Goal: Task Accomplishment & Management: Use online tool/utility

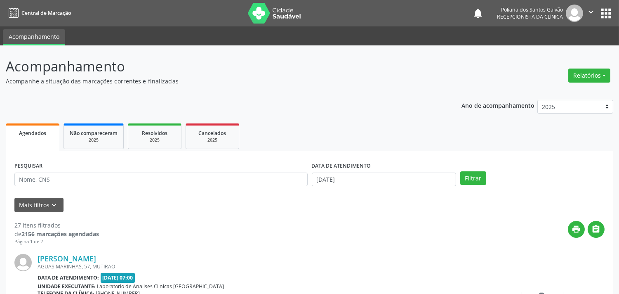
drag, startPoint x: 360, startPoint y: 169, endPoint x: 361, endPoint y: 179, distance: 9.6
click at [360, 170] on label "DATA DE ATENDIMENTO" at bounding box center [341, 166] width 59 height 13
click at [365, 183] on input "[DATE]" at bounding box center [384, 179] width 144 height 14
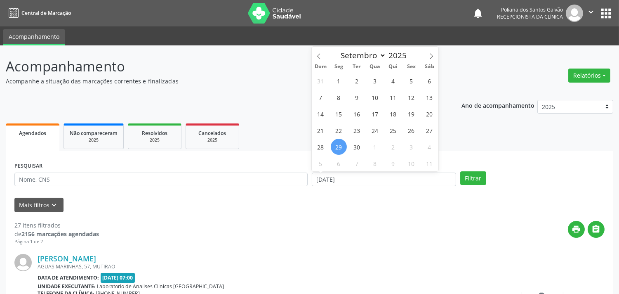
click at [341, 147] on span "29" at bounding box center [339, 147] width 16 height 16
type input "[DATE]"
click at [351, 148] on span "30" at bounding box center [357, 147] width 16 height 16
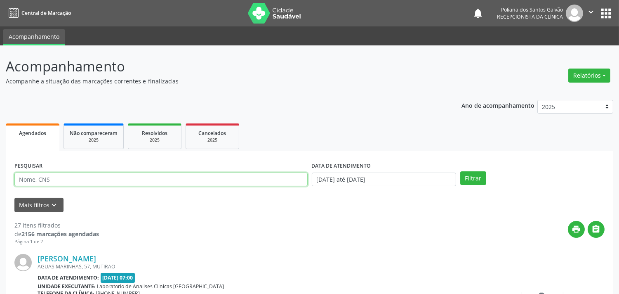
click at [295, 179] on input "text" at bounding box center [160, 179] width 293 height 14
type input "KERC"
click at [460, 171] on button "Filtrar" at bounding box center [473, 178] width 26 height 14
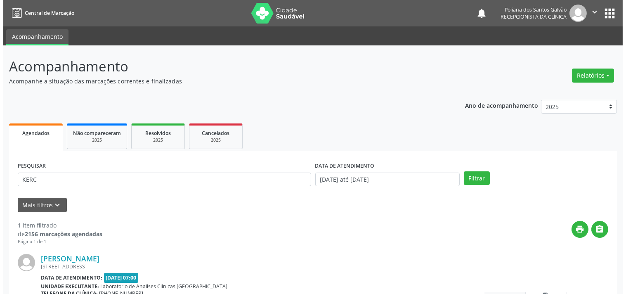
scroll to position [76, 0]
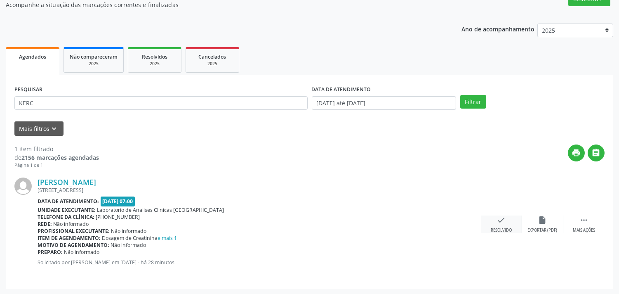
click at [504, 220] on icon "check" at bounding box center [501, 219] width 9 height 9
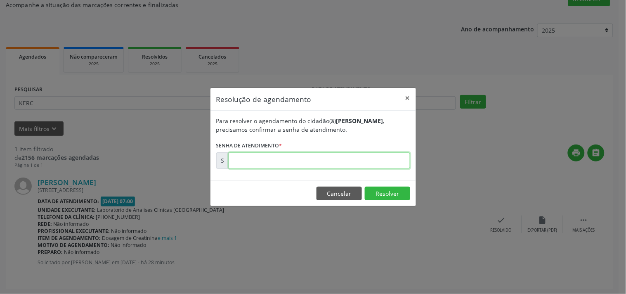
click at [378, 153] on input "text" at bounding box center [319, 160] width 181 height 16
type input "00179521"
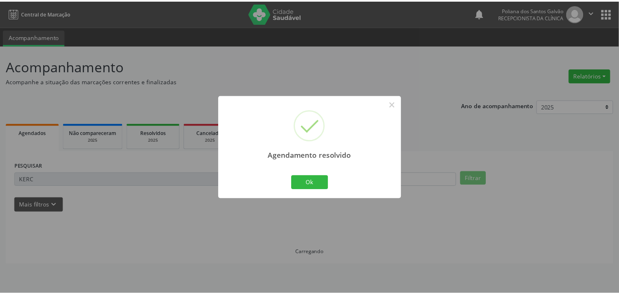
scroll to position [0, 0]
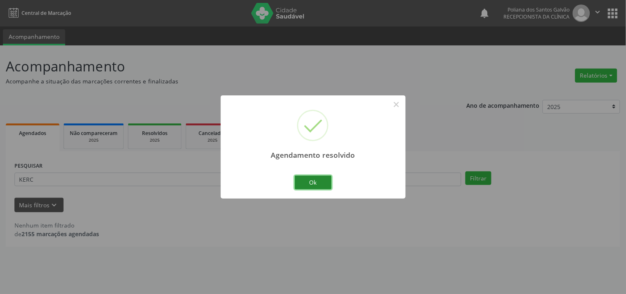
click at [325, 182] on button "Ok" at bounding box center [313, 182] width 37 height 14
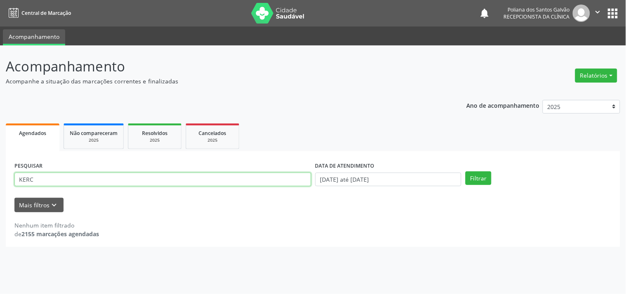
drag, startPoint x: 290, startPoint y: 179, endPoint x: 0, endPoint y: 115, distance: 296.7
click at [0, 136] on div "Acompanhamento Acompanhe a situação das marcações correntes e finalizadas Relat…" at bounding box center [313, 169] width 626 height 248
type input "JANAINA"
click at [465, 171] on button "Filtrar" at bounding box center [478, 178] width 26 height 14
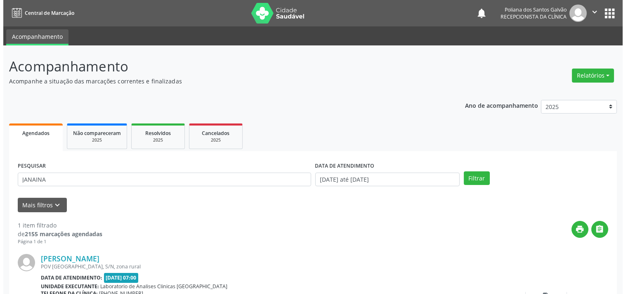
scroll to position [76, 0]
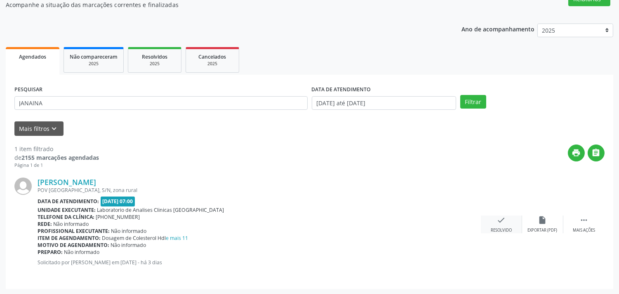
click at [499, 221] on icon "check" at bounding box center [501, 219] width 9 height 9
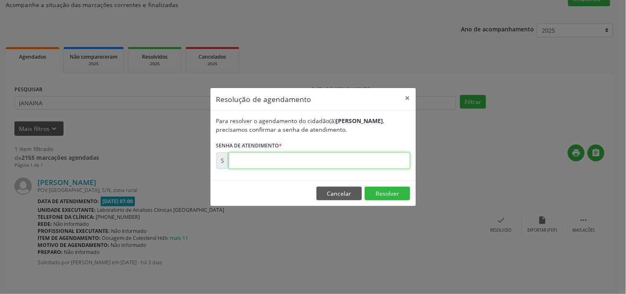
click at [391, 160] on input "text" at bounding box center [319, 160] width 181 height 16
type input "00179235"
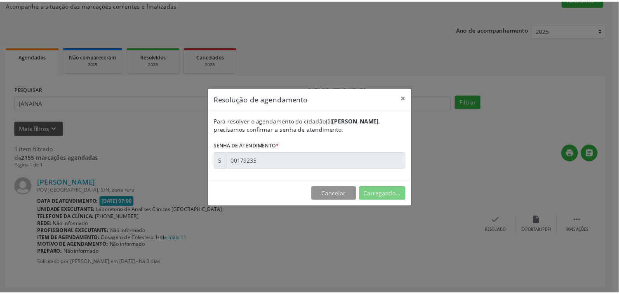
scroll to position [0, 0]
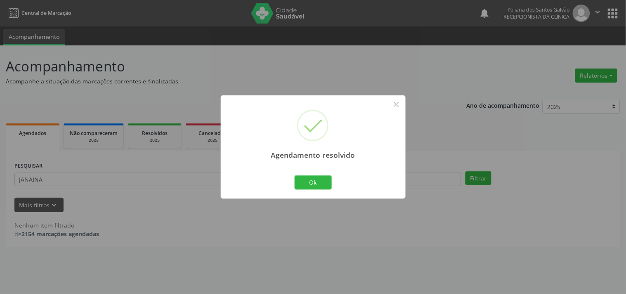
click at [337, 176] on div "Agendamento resolvido × Ok Cancel" at bounding box center [313, 146] width 185 height 103
drag, startPoint x: 324, startPoint y: 182, endPoint x: 319, endPoint y: 184, distance: 5.2
click at [323, 183] on button "Ok" at bounding box center [313, 182] width 37 height 14
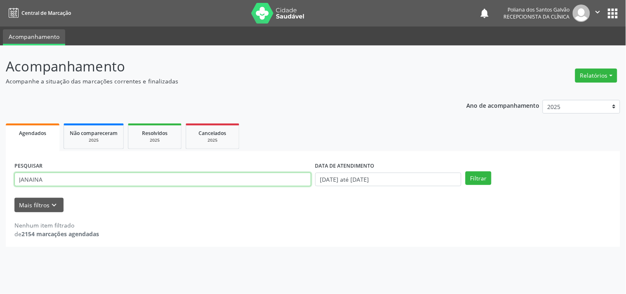
drag, startPoint x: 235, startPoint y: 189, endPoint x: 0, endPoint y: 153, distance: 237.8
click at [0, 142] on div "Acompanhamento Acompanhe a situação das marcações correntes e finalizadas Relat…" at bounding box center [313, 169] width 626 height 248
type input "LUANA"
click at [465, 171] on button "Filtrar" at bounding box center [478, 178] width 26 height 14
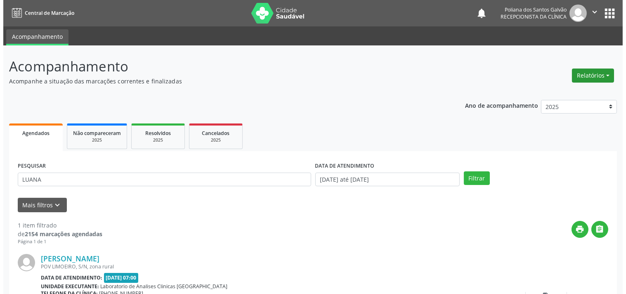
scroll to position [76, 0]
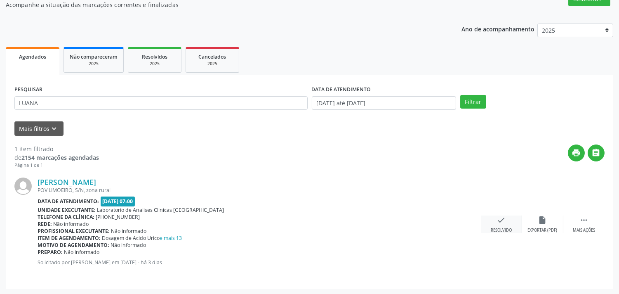
click at [509, 231] on div "Resolvido" at bounding box center [501, 230] width 21 height 6
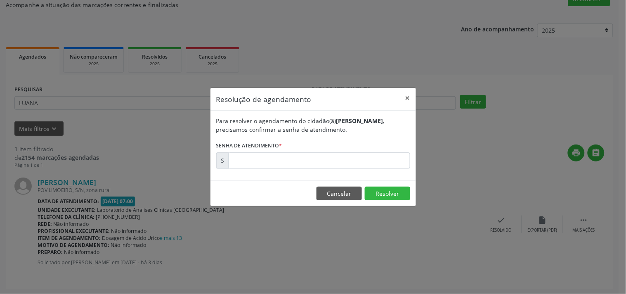
drag, startPoint x: 508, startPoint y: 220, endPoint x: 502, endPoint y: 214, distance: 8.2
click at [506, 219] on div "Resolução de agendamento × Para resolver o agendamento do cidadão(ã) [PERSON_NA…" at bounding box center [313, 147] width 626 height 294
click at [355, 163] on input "text" at bounding box center [319, 160] width 181 height 16
type input "00179242"
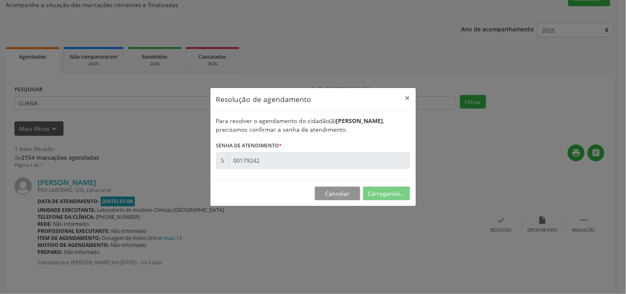
scroll to position [0, 0]
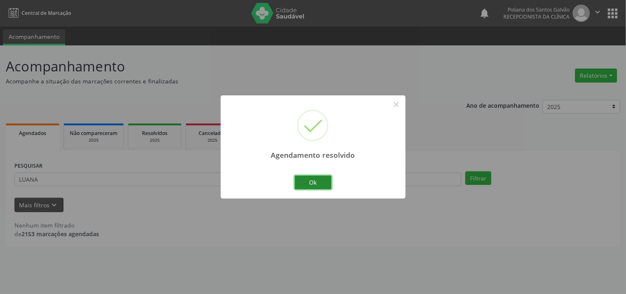
click at [313, 186] on button "Ok" at bounding box center [313, 182] width 37 height 14
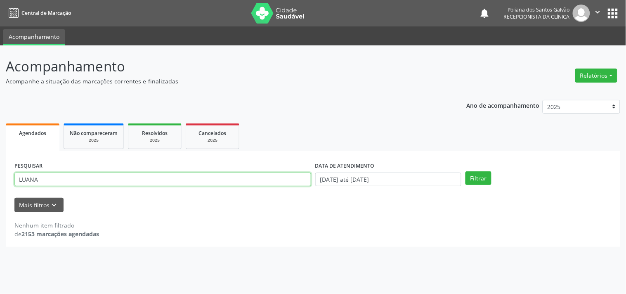
drag, startPoint x: 279, startPoint y: 184, endPoint x: 0, endPoint y: 46, distance: 311.8
click at [0, 87] on div "Acompanhamento Acompanhe a situação das marcações correntes e finalizadas Relat…" at bounding box center [313, 169] width 626 height 248
type input "LEONAR"
click at [465, 171] on button "Filtrar" at bounding box center [478, 178] width 26 height 14
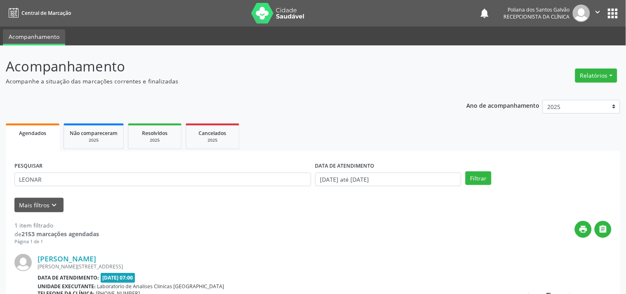
scroll to position [76, 0]
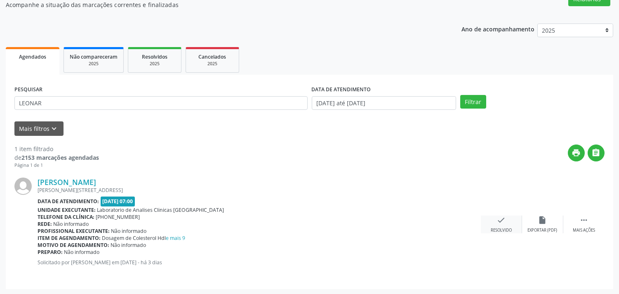
click at [496, 219] on div "check Resolvido" at bounding box center [501, 224] width 41 height 18
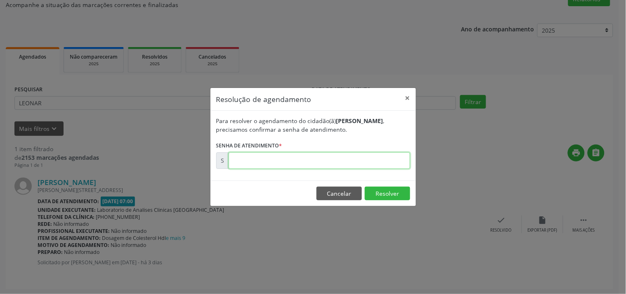
click at [348, 156] on input "text" at bounding box center [319, 160] width 181 height 16
type input "00179310"
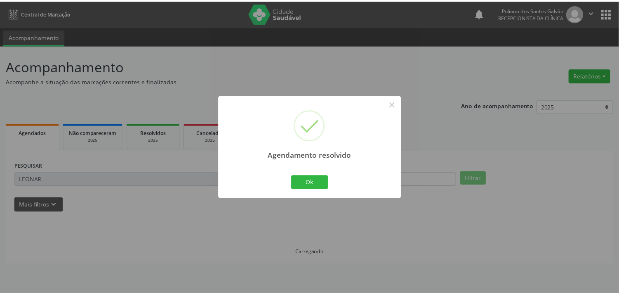
scroll to position [0, 0]
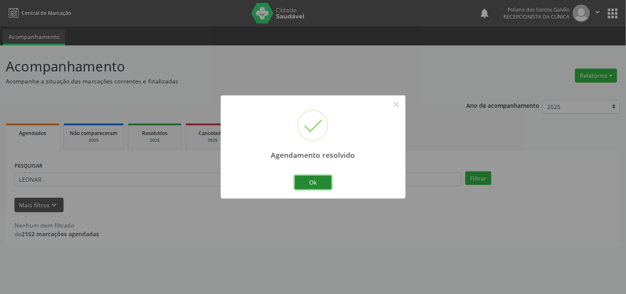
click at [306, 185] on button "Ok" at bounding box center [313, 182] width 37 height 14
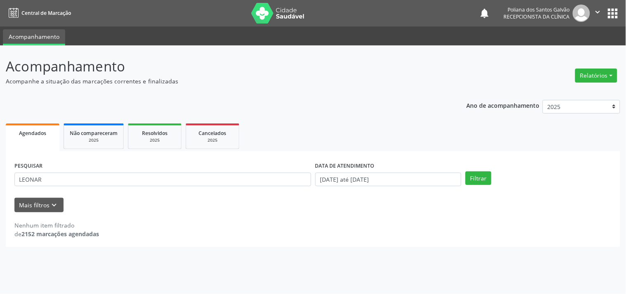
click at [283, 166] on div "PESQUISAR LEONAR" at bounding box center [162, 176] width 301 height 32
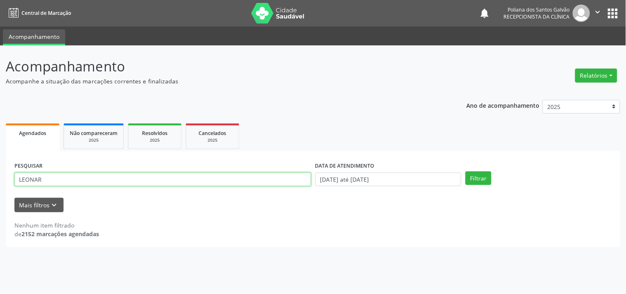
drag, startPoint x: 175, startPoint y: 178, endPoint x: 0, endPoint y: 137, distance: 179.7
click at [0, 137] on div "Acompanhamento Acompanhe a situação das marcações correntes e finalizadas Relat…" at bounding box center [313, 169] width 626 height 248
type input "[PERSON_NAME]"
click at [465, 171] on button "Filtrar" at bounding box center [478, 178] width 26 height 14
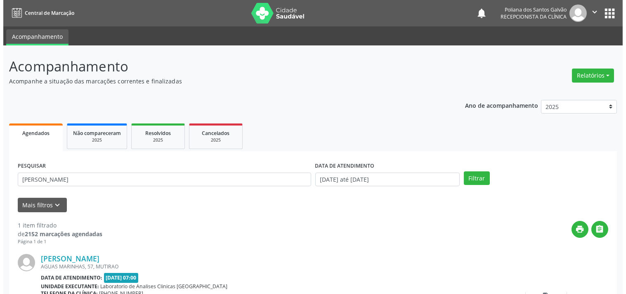
scroll to position [76, 0]
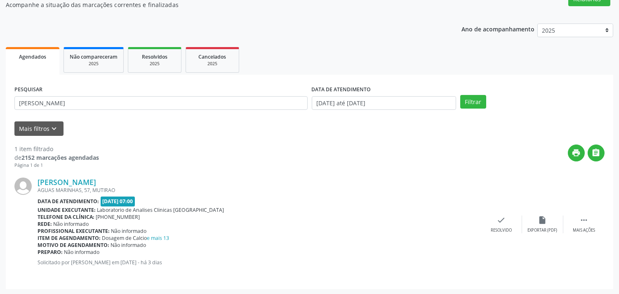
click at [500, 212] on div "[PERSON_NAME] [STREET_ADDRESS] Data de atendimento: [DATE] 07:00 Unidade execut…" at bounding box center [309, 224] width 590 height 111
click at [505, 224] on div "check Resolvido" at bounding box center [501, 224] width 41 height 18
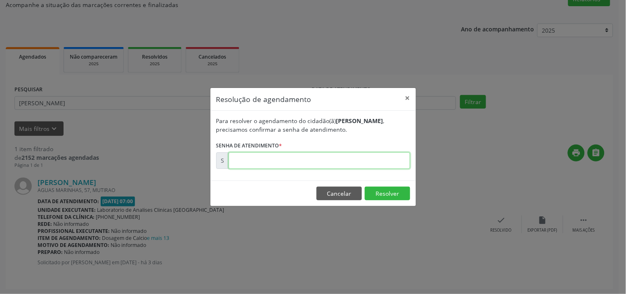
click at [387, 162] on input "text" at bounding box center [319, 160] width 181 height 16
type input "00179233"
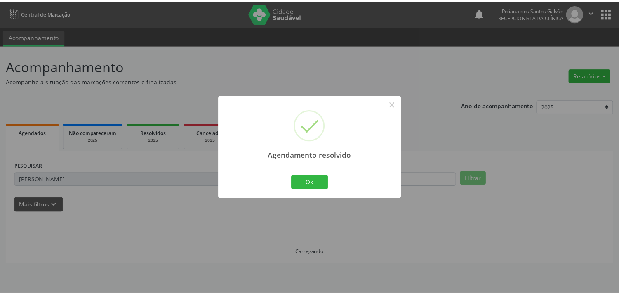
scroll to position [0, 0]
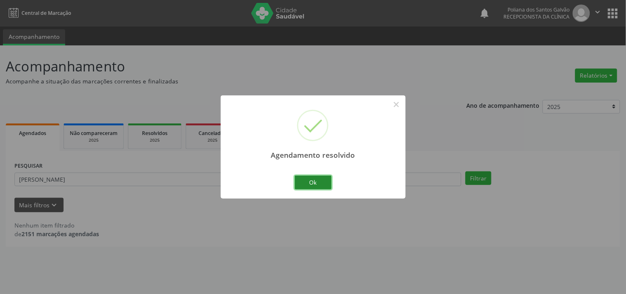
click at [323, 181] on button "Ok" at bounding box center [313, 182] width 37 height 14
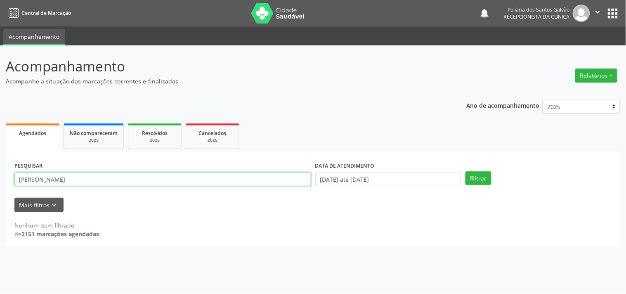
drag, startPoint x: 250, startPoint y: 182, endPoint x: 0, endPoint y: 72, distance: 273.4
click at [0, 82] on div "Acompanhamento Acompanhe a situação das marcações correntes e finalizadas Relat…" at bounding box center [313, 169] width 626 height 248
type input "[PERSON_NAME]"
click at [465, 171] on button "Filtrar" at bounding box center [478, 178] width 26 height 14
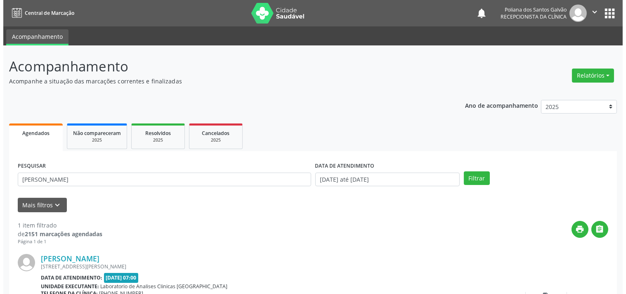
scroll to position [76, 0]
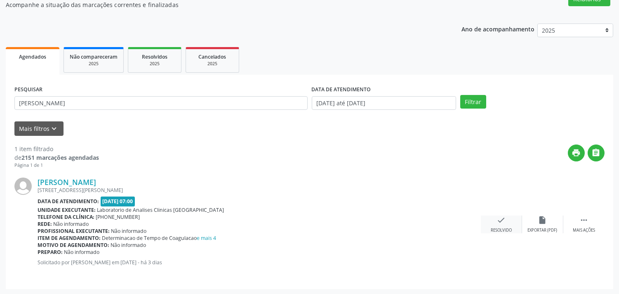
click at [517, 230] on div "check Resolvido" at bounding box center [501, 224] width 41 height 18
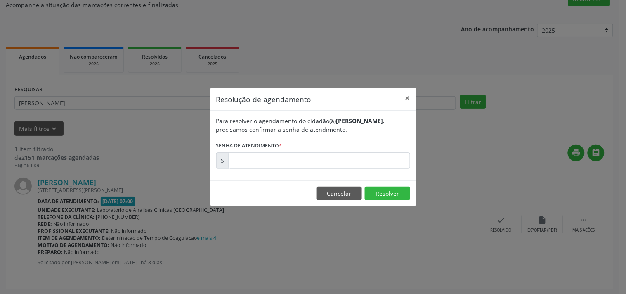
click at [347, 149] on form "Para resolver o agendamento do cidadão(ã) [PERSON_NAME] , precisamos confirmar …" at bounding box center [313, 142] width 194 height 52
click at [348, 154] on input "text" at bounding box center [319, 160] width 181 height 16
type input "00179238"
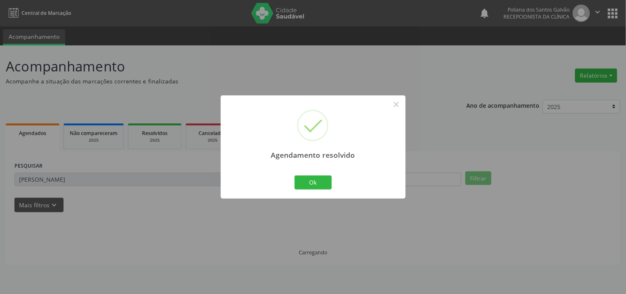
scroll to position [0, 0]
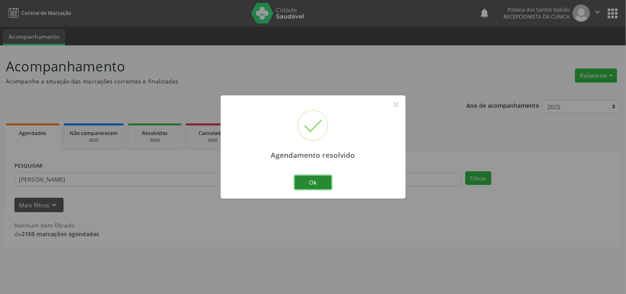
click at [331, 184] on button "Ok" at bounding box center [313, 182] width 37 height 14
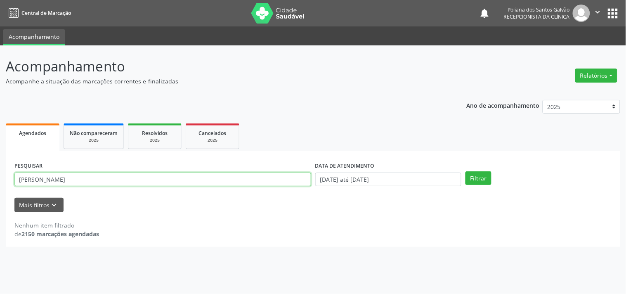
drag, startPoint x: 233, startPoint y: 181, endPoint x: 0, endPoint y: 102, distance: 246.4
click at [0, 120] on div "Acompanhamento Acompanhe a situação das marcações correntes e finalizadas Relat…" at bounding box center [313, 169] width 626 height 248
click at [465, 171] on button "Filtrar" at bounding box center [478, 178] width 26 height 14
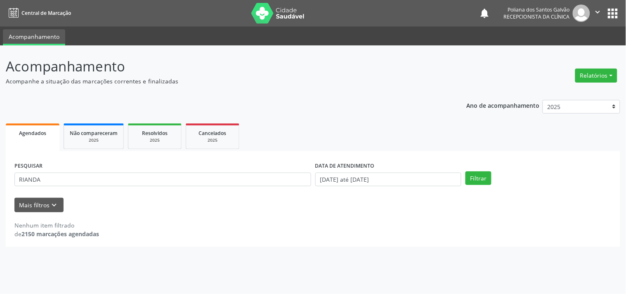
click at [96, 187] on div "PESQUISAR RIANDA" at bounding box center [162, 176] width 301 height 32
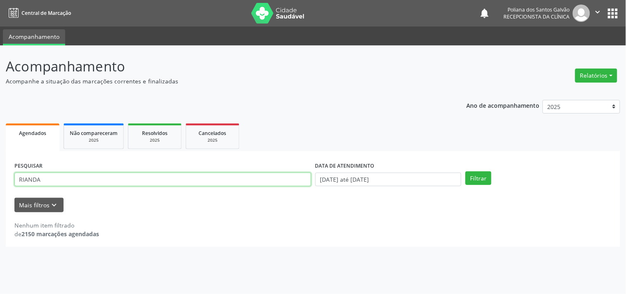
click at [104, 182] on input "RIANDA" at bounding box center [162, 179] width 297 height 14
type input "RIANDRA"
click at [465, 171] on button "Filtrar" at bounding box center [478, 178] width 26 height 14
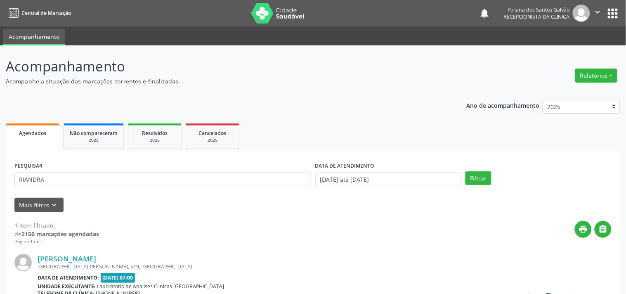
scroll to position [76, 0]
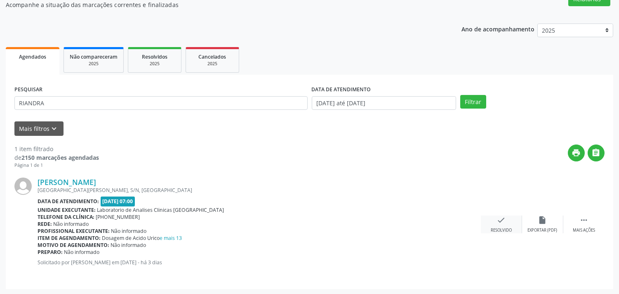
click at [491, 225] on div "check Resolvido" at bounding box center [501, 224] width 41 height 18
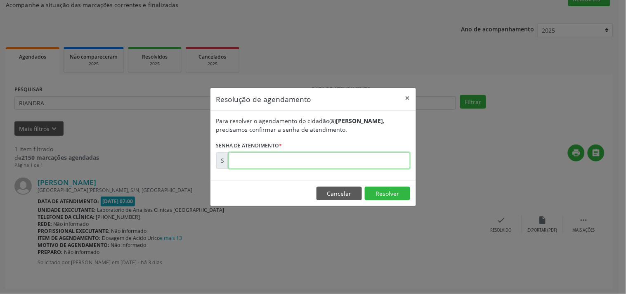
click at [360, 160] on input "text" at bounding box center [319, 160] width 181 height 16
type input "00179254"
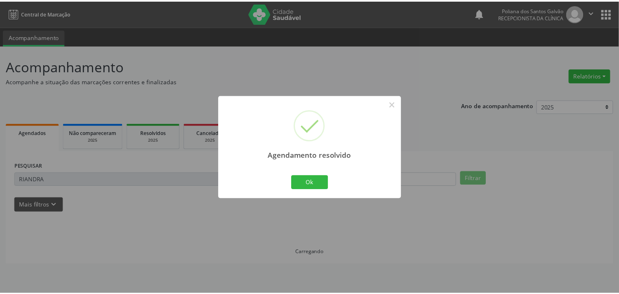
scroll to position [0, 0]
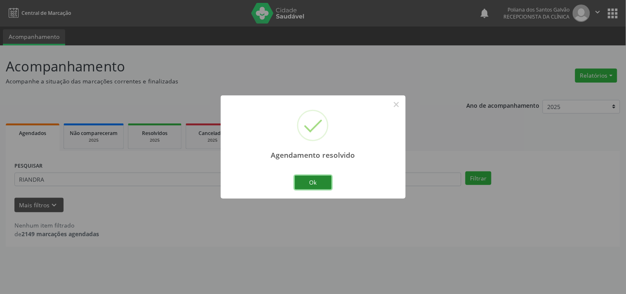
click at [305, 178] on button "Ok" at bounding box center [313, 182] width 37 height 14
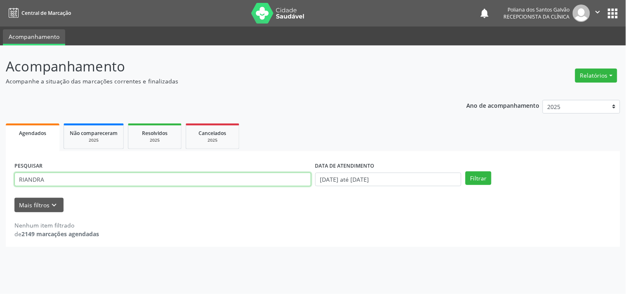
drag, startPoint x: 266, startPoint y: 182, endPoint x: 0, endPoint y: 162, distance: 266.8
click at [0, 177] on div "Acompanhamento Acompanhe a situação das marcações correntes e finalizadas Relat…" at bounding box center [313, 169] width 626 height 248
type input "GENIELE"
click at [465, 171] on button "Filtrar" at bounding box center [478, 178] width 26 height 14
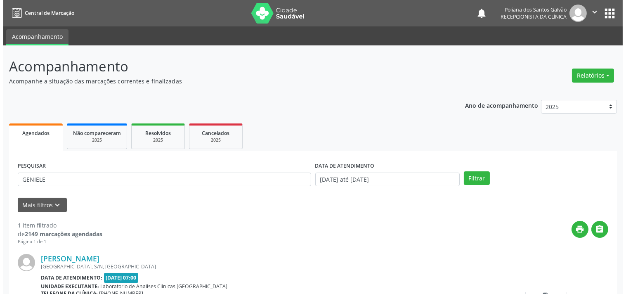
scroll to position [76, 0]
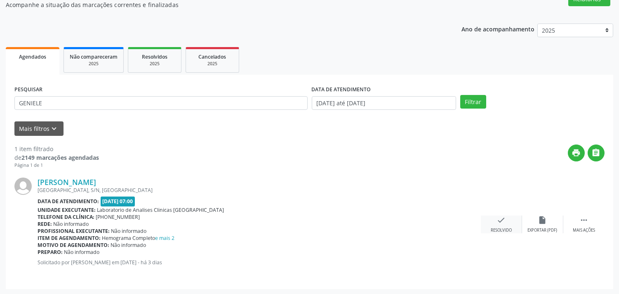
click at [496, 225] on div "check Resolvido" at bounding box center [501, 224] width 41 height 18
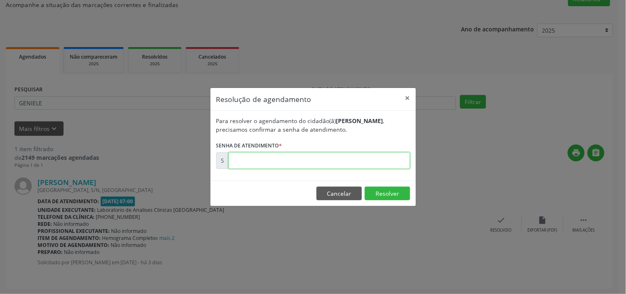
click at [372, 161] on input "text" at bounding box center [319, 160] width 181 height 16
type input "00179313"
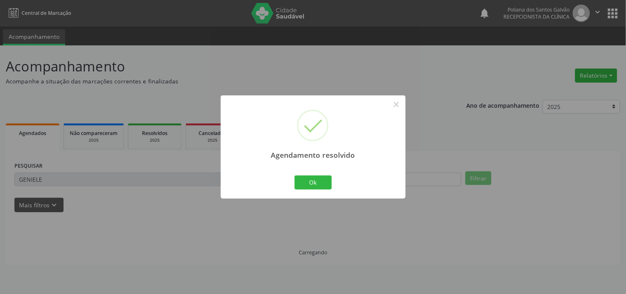
scroll to position [0, 0]
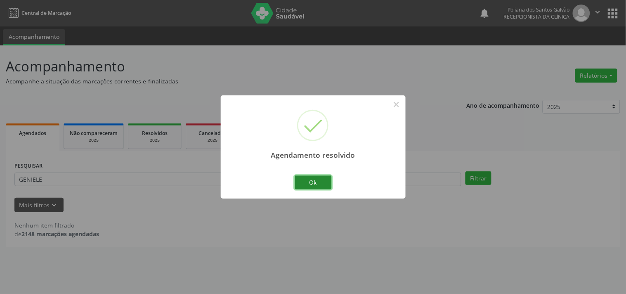
click at [308, 182] on button "Ok" at bounding box center [313, 182] width 37 height 14
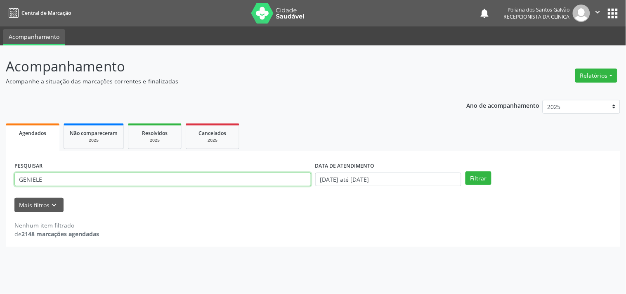
drag, startPoint x: 288, startPoint y: 180, endPoint x: 0, endPoint y: 138, distance: 290.9
click at [0, 158] on div "Acompanhamento Acompanhe a situação das marcações correntes e finalizadas Relat…" at bounding box center [313, 169] width 626 height 248
type input "AEL"
click at [465, 171] on button "Filtrar" at bounding box center [478, 178] width 26 height 14
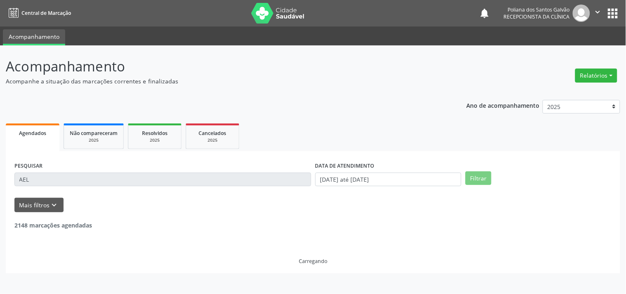
scroll to position [76, 0]
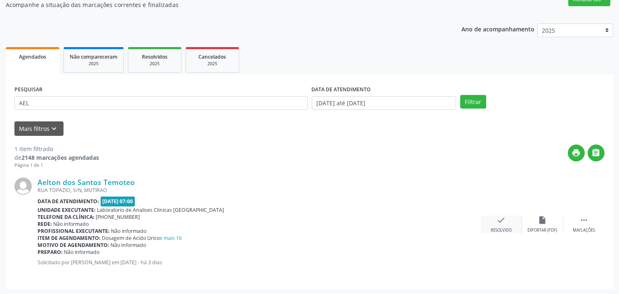
click at [510, 219] on div "check Resolvido" at bounding box center [501, 224] width 41 height 18
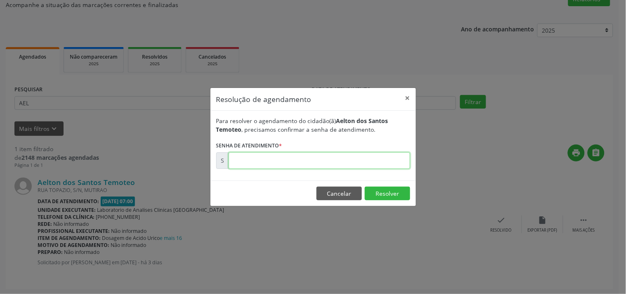
click at [376, 158] on input "text" at bounding box center [319, 160] width 181 height 16
type input "00179408"
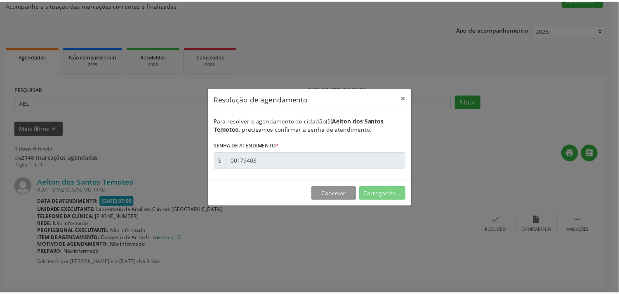
scroll to position [0, 0]
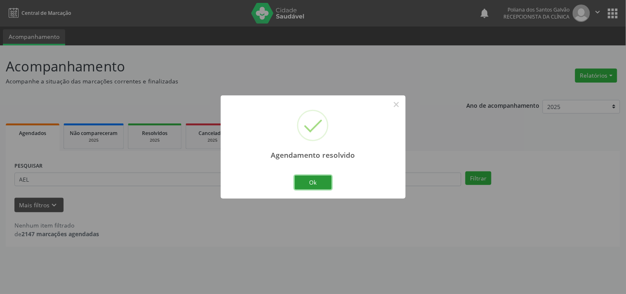
click at [321, 183] on button "Ok" at bounding box center [313, 182] width 37 height 14
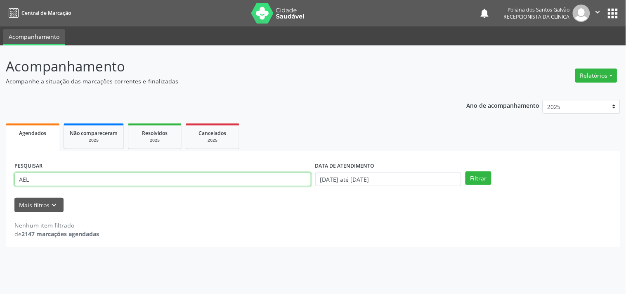
drag, startPoint x: 263, startPoint y: 180, endPoint x: 0, endPoint y: 40, distance: 297.8
click at [0, 87] on div "Acompanhamento Acompanhe a situação das marcações correntes e finalizadas Relat…" at bounding box center [313, 169] width 626 height 248
type input "MARINAL"
click at [465, 171] on button "Filtrar" at bounding box center [478, 178] width 26 height 14
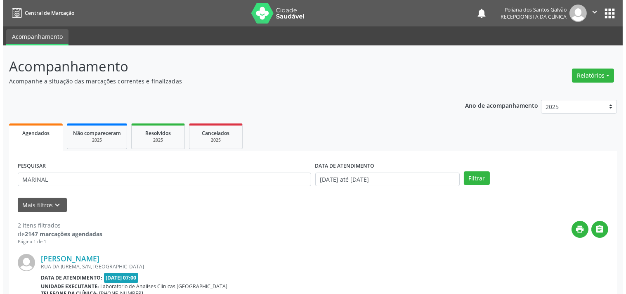
scroll to position [196, 0]
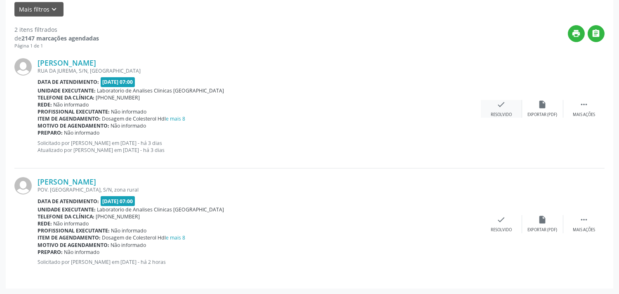
click at [500, 112] on div "Resolvido" at bounding box center [501, 115] width 21 height 6
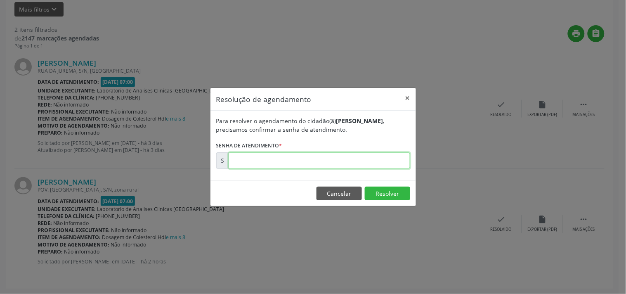
click at [366, 161] on input "text" at bounding box center [319, 160] width 181 height 16
type input "00179264"
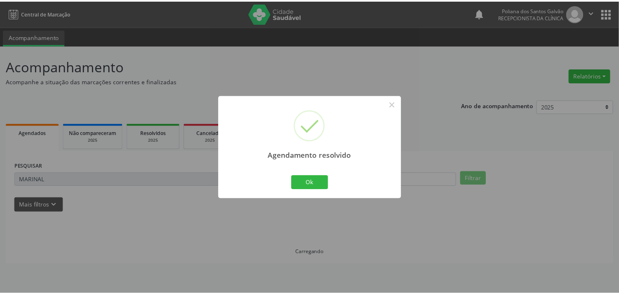
scroll to position [0, 0]
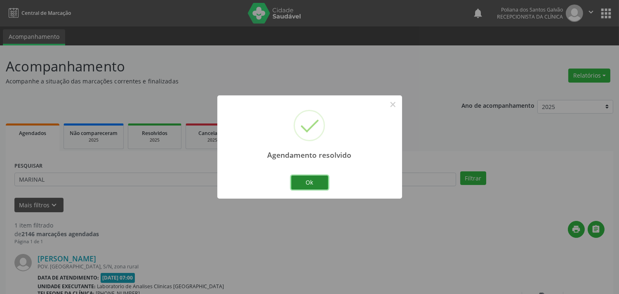
click at [313, 185] on button "Ok" at bounding box center [309, 182] width 37 height 14
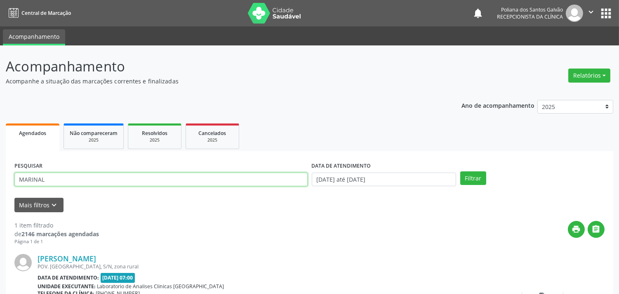
drag, startPoint x: 245, startPoint y: 184, endPoint x: 0, endPoint y: 91, distance: 262.7
click at [0, 105] on div "Acompanhamento Acompanhe a situação das marcações correntes e finalizadas Relat…" at bounding box center [309, 207] width 619 height 325
type input "EVELY"
click at [460, 171] on button "Filtrar" at bounding box center [473, 178] width 26 height 14
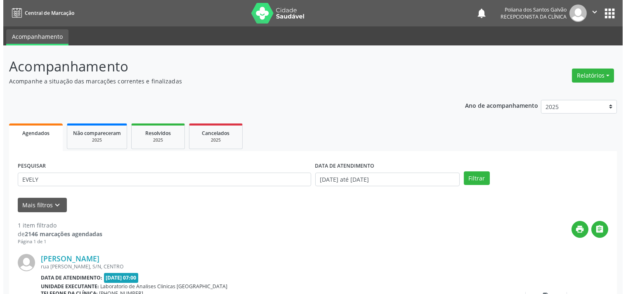
scroll to position [76, 0]
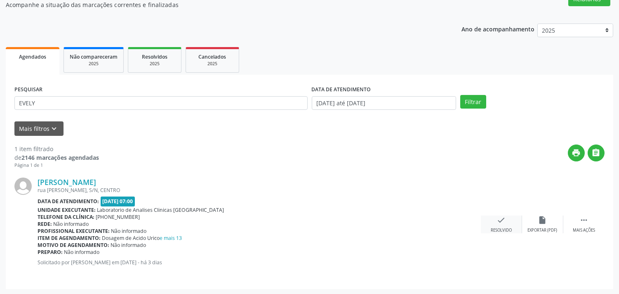
click at [503, 219] on icon "check" at bounding box center [501, 219] width 9 height 9
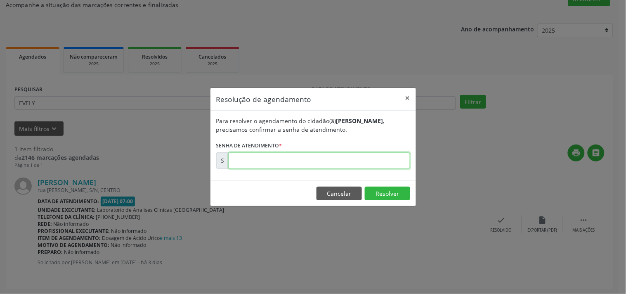
click at [379, 159] on input "text" at bounding box center [319, 160] width 181 height 16
type input "00179262"
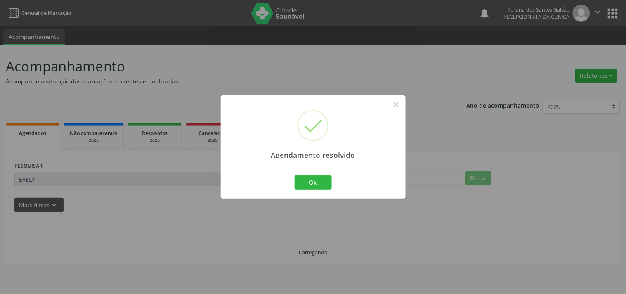
scroll to position [0, 0]
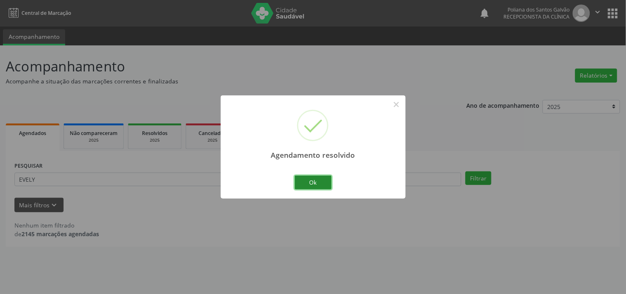
click at [321, 184] on button "Ok" at bounding box center [313, 182] width 37 height 14
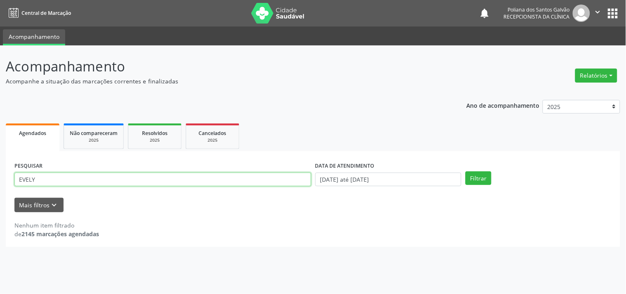
drag, startPoint x: 264, startPoint y: 184, endPoint x: 0, endPoint y: 12, distance: 315.4
click at [0, 24] on div "Central de Marcação notifications Poliana dos Santos Galvão Recepcionista da cl…" at bounding box center [313, 147] width 626 height 294
click at [465, 171] on button "Filtrar" at bounding box center [478, 178] width 26 height 14
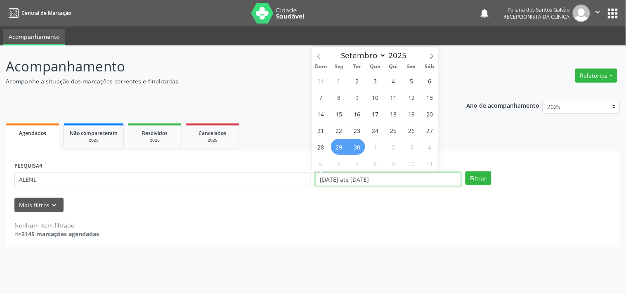
click at [410, 179] on input "[DATE] até [DATE]" at bounding box center [388, 179] width 146 height 14
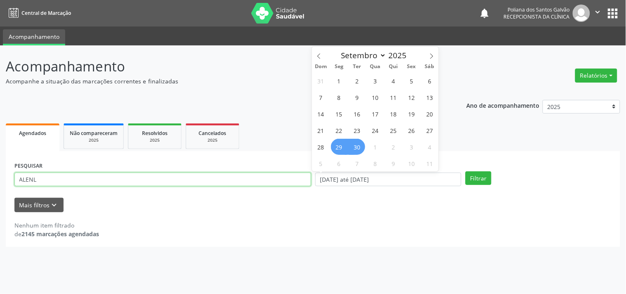
click at [32, 182] on input "ALENL" at bounding box center [162, 179] width 297 height 14
type input "ALENIL"
click at [465, 171] on button "Filtrar" at bounding box center [478, 178] width 26 height 14
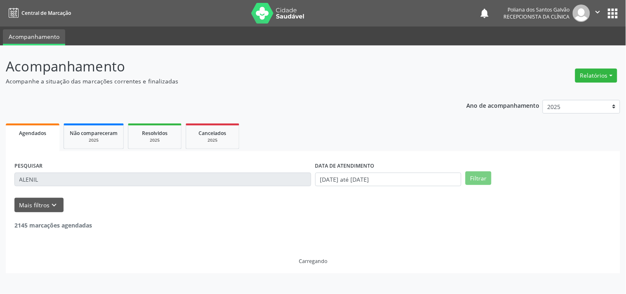
scroll to position [76, 0]
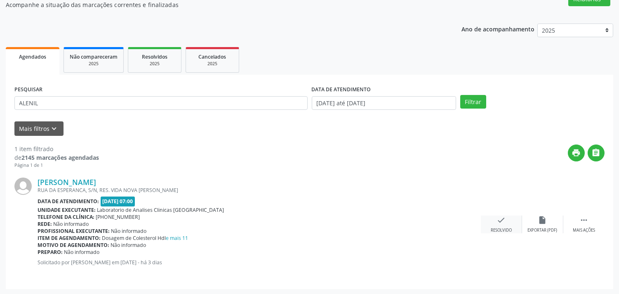
click at [488, 217] on div "check Resolvido" at bounding box center [501, 224] width 41 height 18
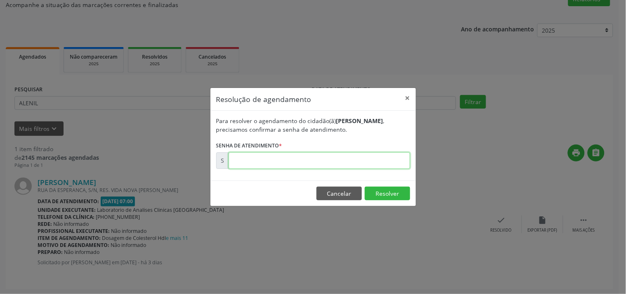
click at [347, 154] on input "text" at bounding box center [319, 160] width 181 height 16
type input "00179267"
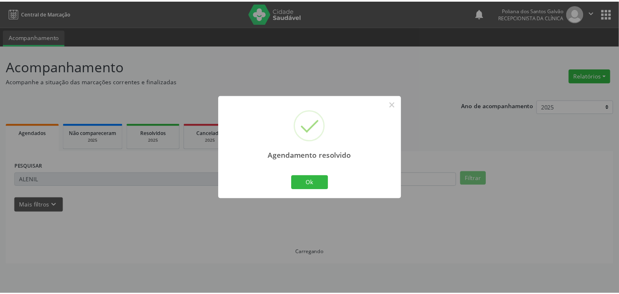
scroll to position [0, 0]
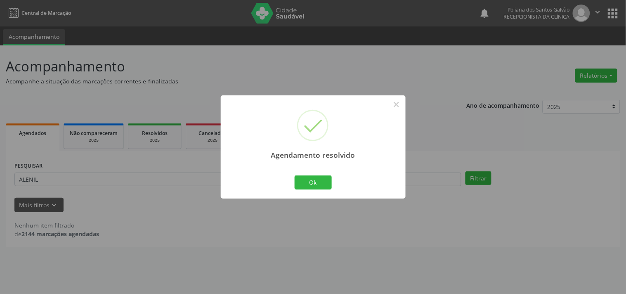
click at [314, 190] on div "Ok Cancel" at bounding box center [312, 182] width 41 height 17
click at [322, 179] on button "Ok" at bounding box center [313, 182] width 37 height 14
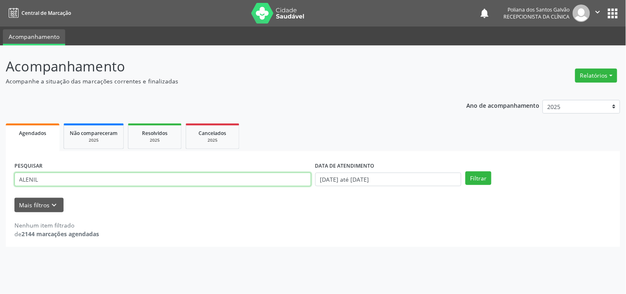
drag, startPoint x: 247, startPoint y: 180, endPoint x: 0, endPoint y: 70, distance: 270.9
click at [0, 80] on div "Acompanhamento Acompanhe a situação das marcações correntes e finalizadas Relat…" at bounding box center [313, 169] width 626 height 248
type input "[PERSON_NAME]"
click at [465, 171] on button "Filtrar" at bounding box center [478, 178] width 26 height 14
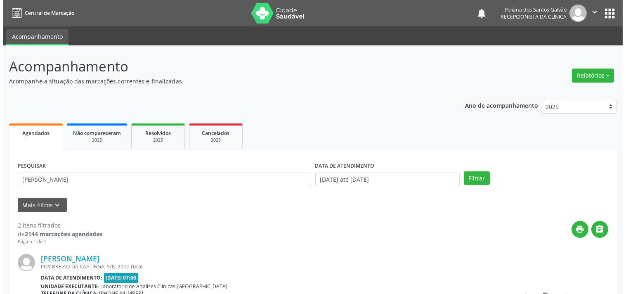
scroll to position [188, 0]
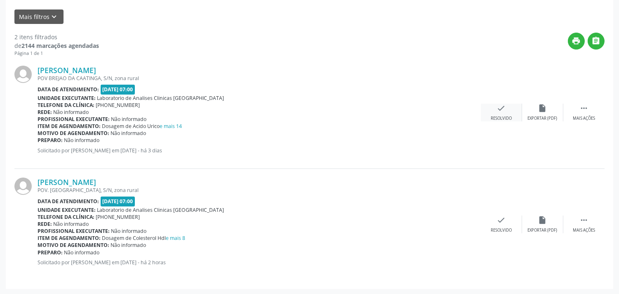
click at [504, 115] on div "Resolvido" at bounding box center [501, 118] width 21 height 6
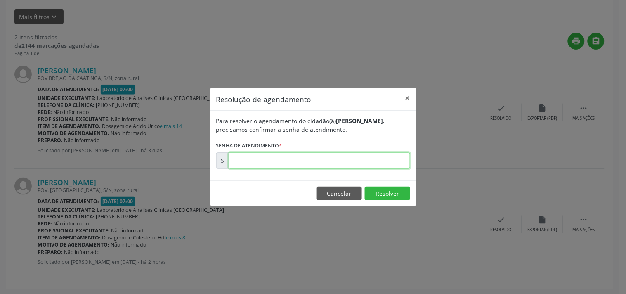
click at [375, 154] on input "text" at bounding box center [319, 160] width 181 height 16
type input "00179266"
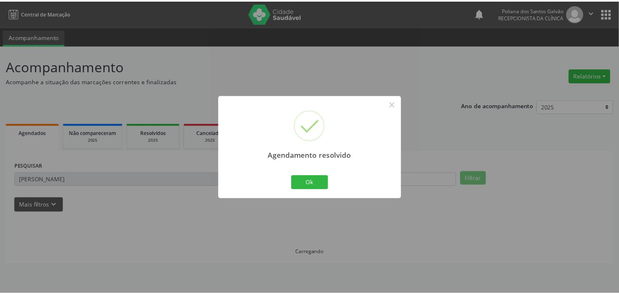
scroll to position [0, 0]
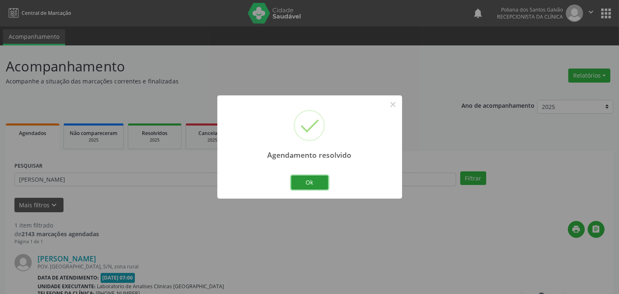
click at [318, 184] on button "Ok" at bounding box center [309, 182] width 37 height 14
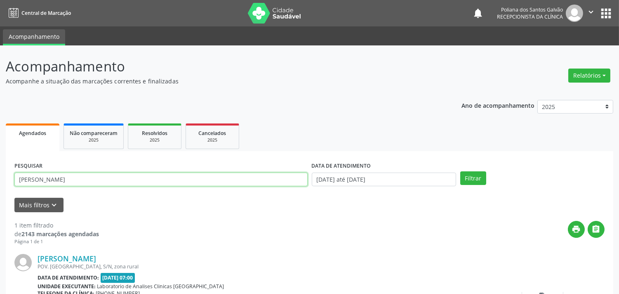
drag, startPoint x: 130, startPoint y: 144, endPoint x: 0, endPoint y: 25, distance: 175.8
click at [0, 42] on div "Central de Marcação notifications Poliana dos Santos Galvão Recepcionista da cl…" at bounding box center [309, 147] width 619 height 294
type input "JENNI"
click at [460, 171] on button "Filtrar" at bounding box center [473, 178] width 26 height 14
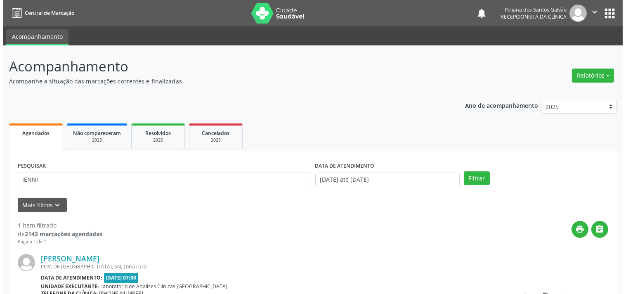
scroll to position [76, 0]
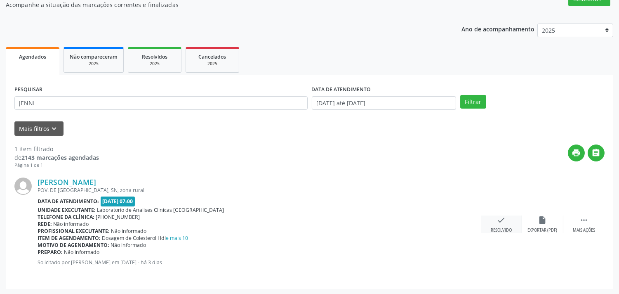
click at [503, 226] on div "check Resolvido" at bounding box center [501, 224] width 41 height 18
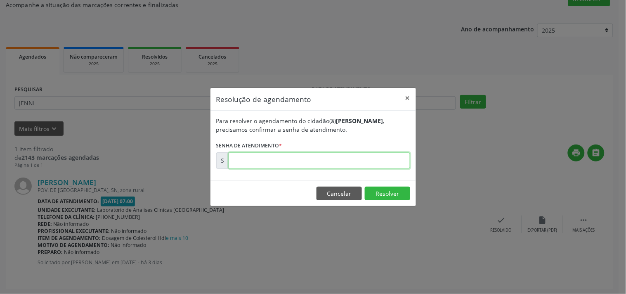
click at [390, 163] on input "text" at bounding box center [319, 160] width 181 height 16
type input "00179410"
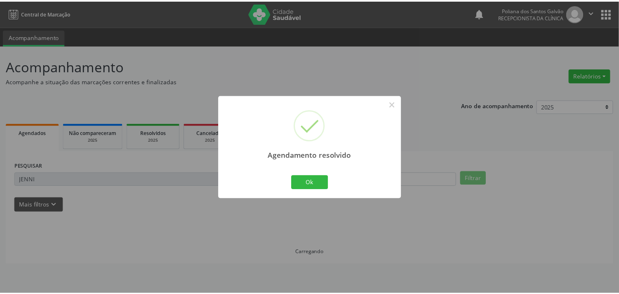
scroll to position [0, 0]
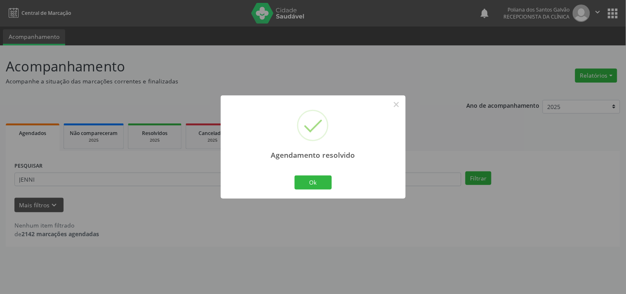
click at [304, 195] on div "Agendamento resolvido × Ok Cancel" at bounding box center [313, 146] width 185 height 103
click at [311, 182] on button "Ok" at bounding box center [313, 182] width 37 height 14
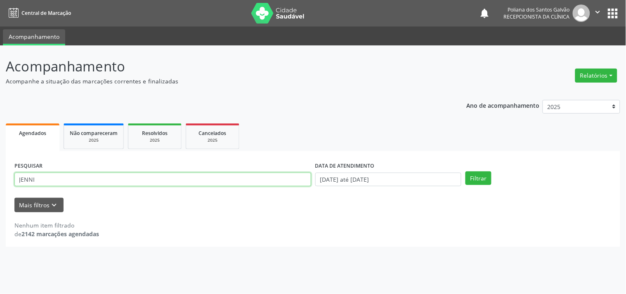
drag, startPoint x: 262, startPoint y: 177, endPoint x: 0, endPoint y: 21, distance: 305.6
click at [0, 45] on div "Acompanhamento Acompanhe a situação das marcações correntes e finalizadas Relat…" at bounding box center [313, 169] width 626 height 248
type input "VALDE"
click at [465, 171] on button "Filtrar" at bounding box center [478, 178] width 26 height 14
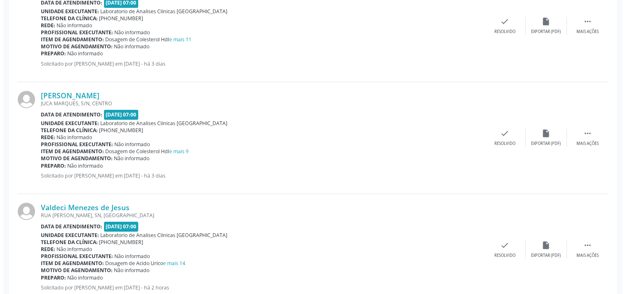
scroll to position [229, 0]
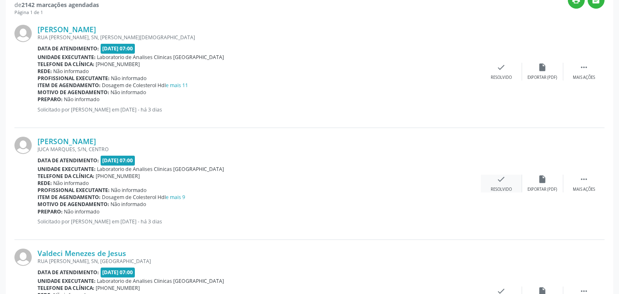
click at [494, 179] on div "check Resolvido" at bounding box center [501, 183] width 41 height 18
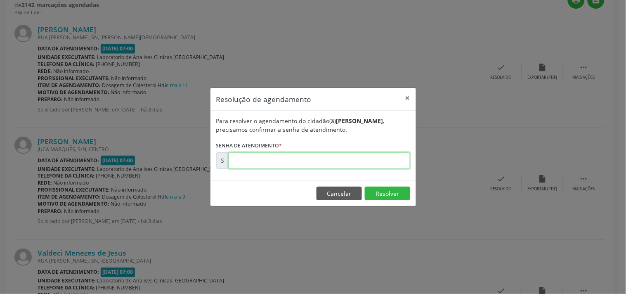
click at [362, 155] on input "text" at bounding box center [319, 160] width 181 height 16
type input "00179268"
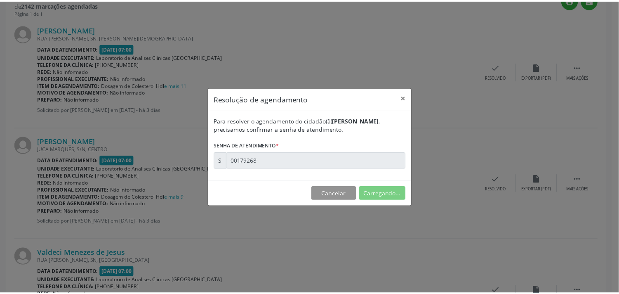
scroll to position [0, 0]
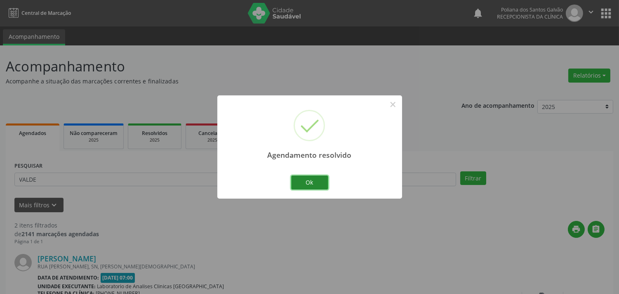
click at [327, 184] on button "Ok" at bounding box center [309, 182] width 37 height 14
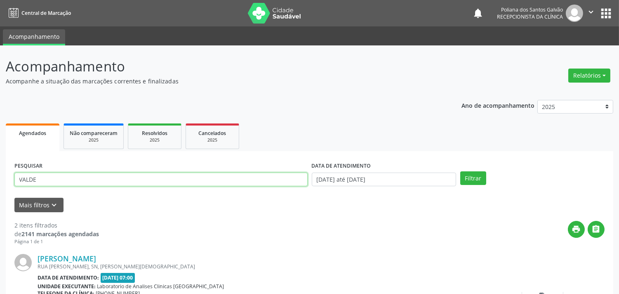
drag, startPoint x: 280, startPoint y: 173, endPoint x: 0, endPoint y: -33, distance: 347.5
click at [0, 0] on html "Central de Marcação notifications Poliana dos Santos Galvão Recepcionista da cl…" at bounding box center [309, 147] width 619 height 294
type input "ROSENIL"
click at [460, 171] on button "Filtrar" at bounding box center [473, 178] width 26 height 14
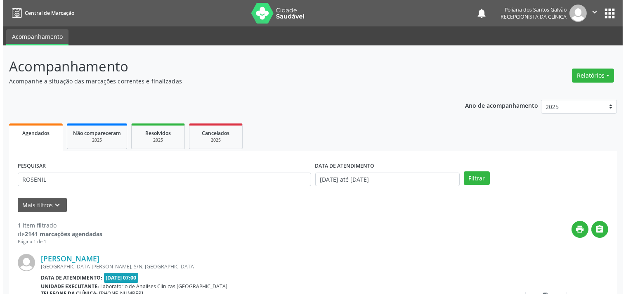
scroll to position [76, 0]
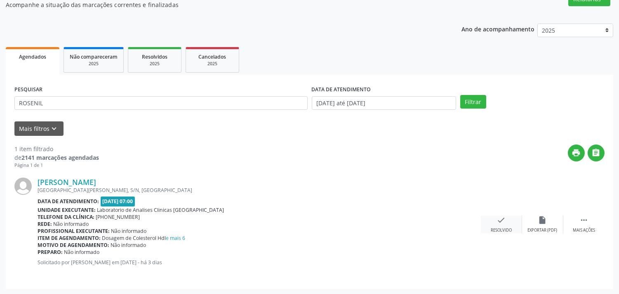
click at [500, 220] on icon "check" at bounding box center [501, 219] width 9 height 9
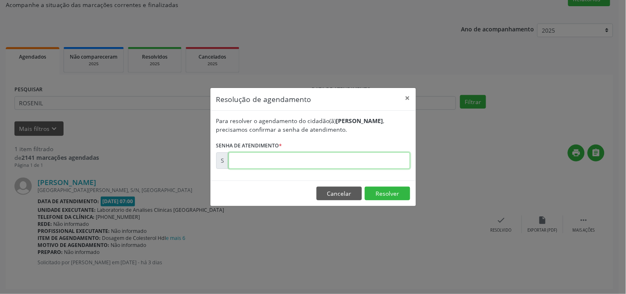
click at [306, 158] on input "text" at bounding box center [319, 160] width 181 height 16
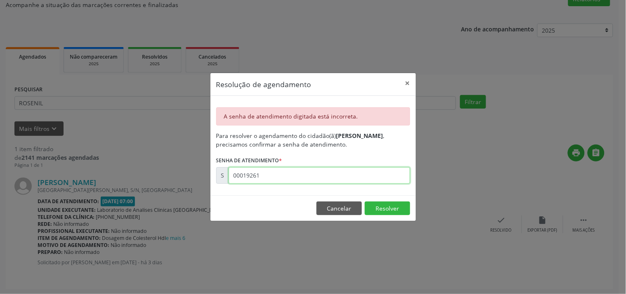
click at [244, 175] on input "00019261" at bounding box center [319, 175] width 181 height 16
click at [246, 175] on input "00019261" at bounding box center [319, 175] width 181 height 16
type input "00179261"
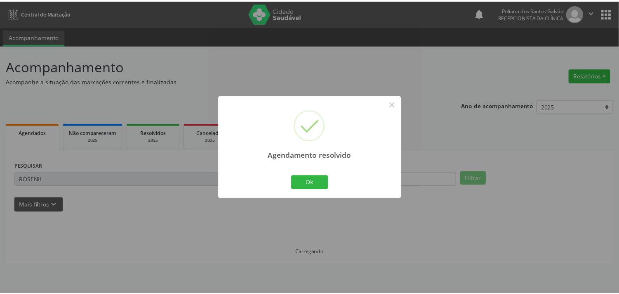
scroll to position [0, 0]
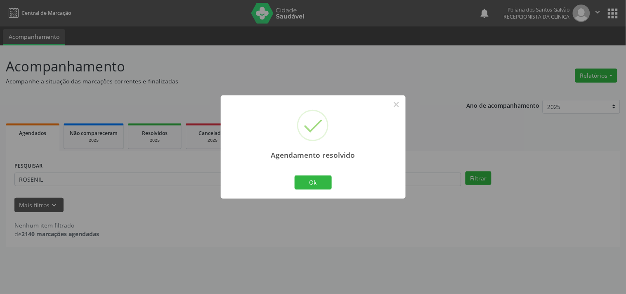
click at [292, 193] on div "Agendamento resolvido × Ok Cancel" at bounding box center [313, 146] width 185 height 103
click at [305, 186] on button "Ok" at bounding box center [313, 182] width 37 height 14
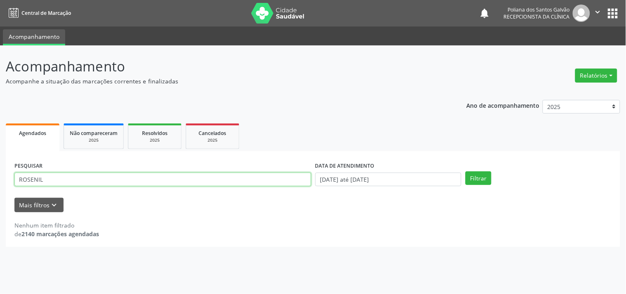
drag, startPoint x: 240, startPoint y: 179, endPoint x: 0, endPoint y: -40, distance: 324.7
click at [0, 0] on html "Central de Marcação notifications Poliana dos Santos Galvão Recepcionista da cl…" at bounding box center [313, 147] width 626 height 294
type input "[PERSON_NAME]"
click at [465, 171] on button "Filtrar" at bounding box center [478, 178] width 26 height 14
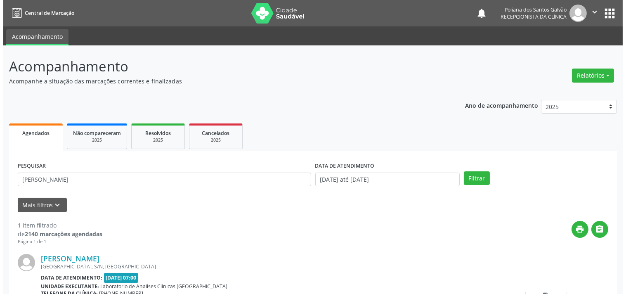
scroll to position [76, 0]
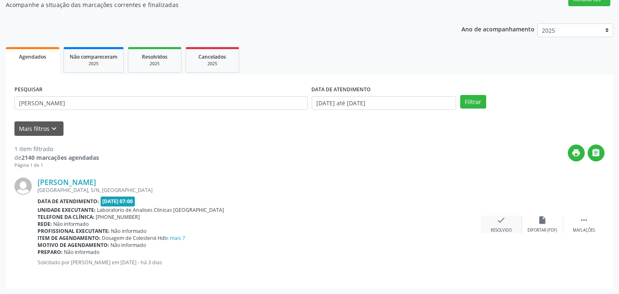
click at [499, 218] on icon "check" at bounding box center [501, 219] width 9 height 9
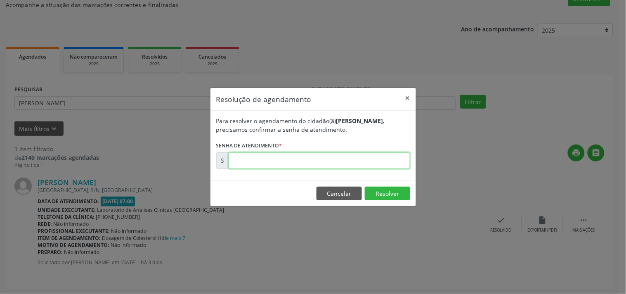
click at [367, 158] on input "text" at bounding box center [319, 160] width 181 height 16
type input "00179263"
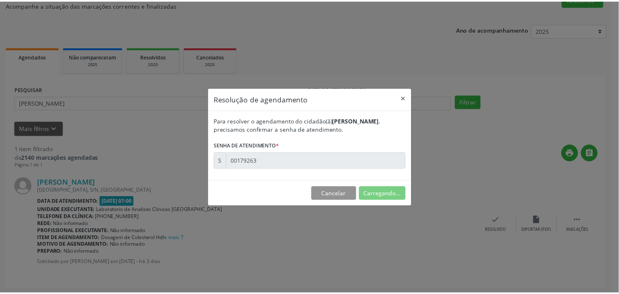
scroll to position [0, 0]
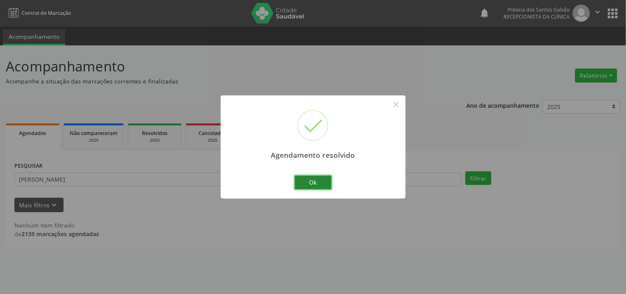
click at [323, 183] on button "Ok" at bounding box center [313, 182] width 37 height 14
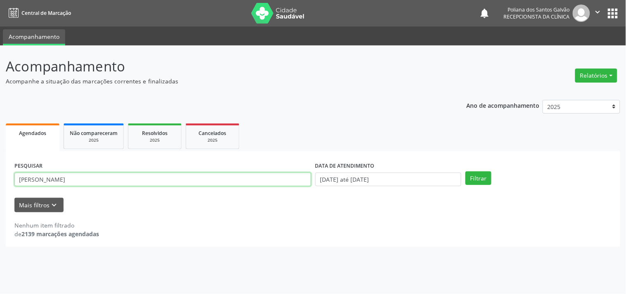
drag, startPoint x: 286, startPoint y: 185, endPoint x: 292, endPoint y: 183, distance: 6.1
click at [286, 185] on input "[PERSON_NAME]" at bounding box center [162, 179] width 297 height 14
drag, startPoint x: 292, startPoint y: 183, endPoint x: 0, endPoint y: 83, distance: 308.5
click at [0, 110] on div "Acompanhamento Acompanhe a situação das marcações correntes e finalizadas Relat…" at bounding box center [313, 169] width 626 height 248
click at [465, 171] on button "Filtrar" at bounding box center [478, 178] width 26 height 14
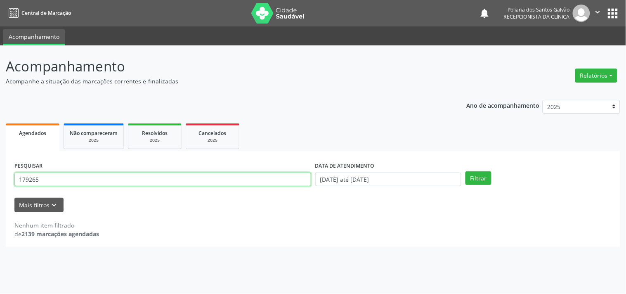
drag, startPoint x: 194, startPoint y: 178, endPoint x: 0, endPoint y: 81, distance: 216.9
click at [0, 107] on div "Acompanhamento Acompanhe a situação das marcações correntes e finalizadas Relat…" at bounding box center [313, 169] width 626 height 248
type input "[PERSON_NAME]"
click at [465, 171] on button "Filtrar" at bounding box center [478, 178] width 26 height 14
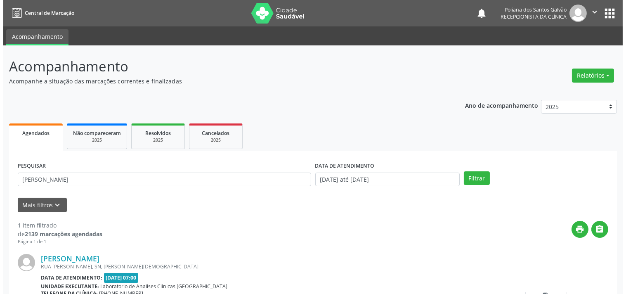
scroll to position [76, 0]
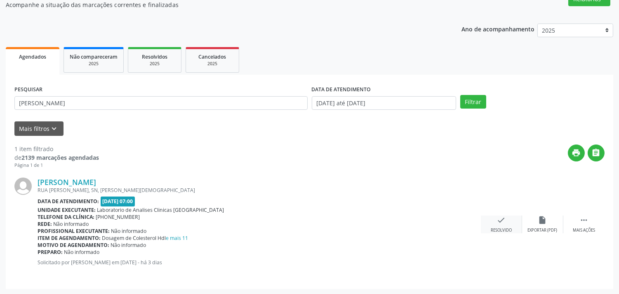
click at [500, 218] on icon "check" at bounding box center [501, 219] width 9 height 9
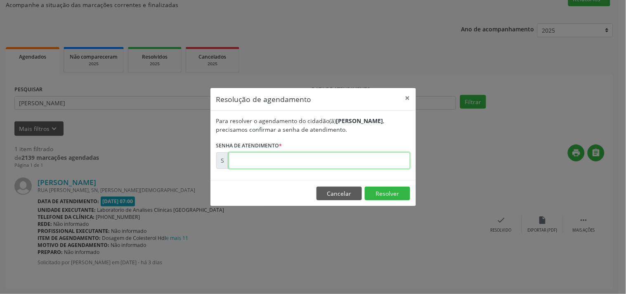
click at [382, 160] on input "text" at bounding box center [319, 160] width 181 height 16
type input "00179265"
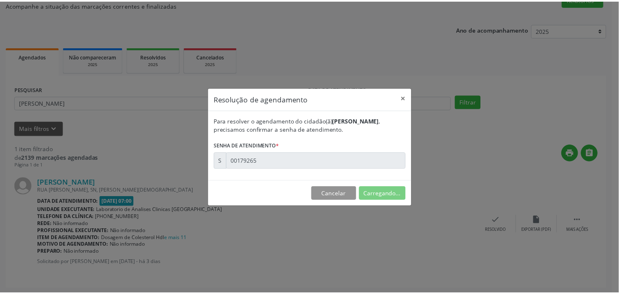
scroll to position [0, 0]
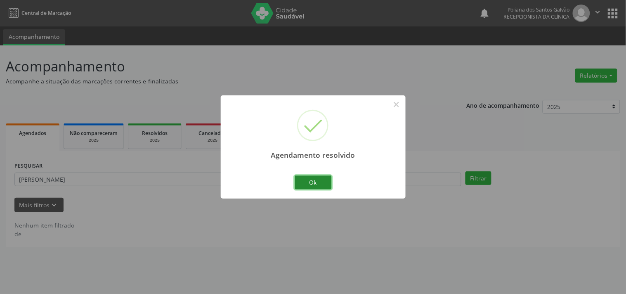
click at [306, 181] on button "Ok" at bounding box center [313, 182] width 37 height 14
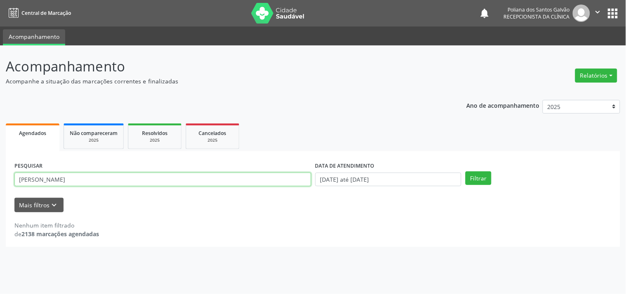
drag, startPoint x: 0, startPoint y: 110, endPoint x: 0, endPoint y: 64, distance: 45.8
click at [0, 73] on div "Acompanhamento Acompanhe a situação das marcações correntes e finalizadas Relat…" at bounding box center [313, 169] width 626 height 248
type input "[PERSON_NAME]"
click at [465, 171] on button "Filtrar" at bounding box center [478, 178] width 26 height 14
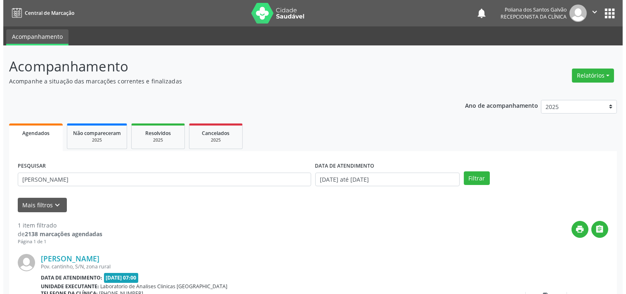
scroll to position [76, 0]
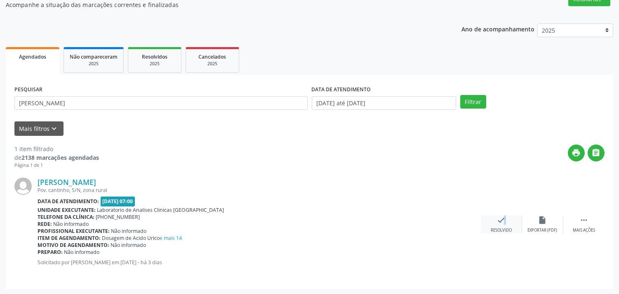
click at [500, 219] on icon "check" at bounding box center [501, 219] width 9 height 9
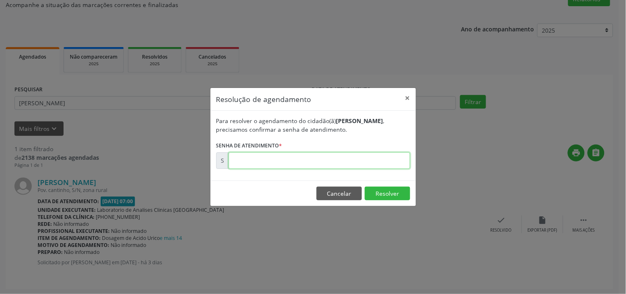
click at [379, 159] on input "text" at bounding box center [319, 160] width 181 height 16
type input "00179255"
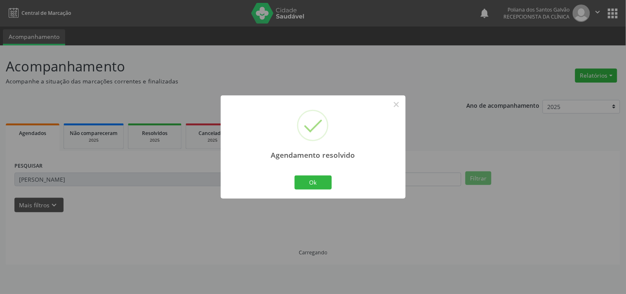
scroll to position [0, 0]
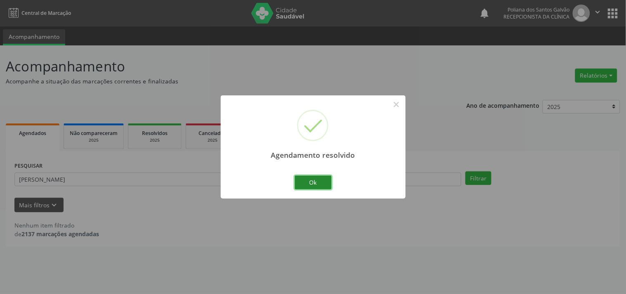
click at [316, 187] on button "Ok" at bounding box center [313, 182] width 37 height 14
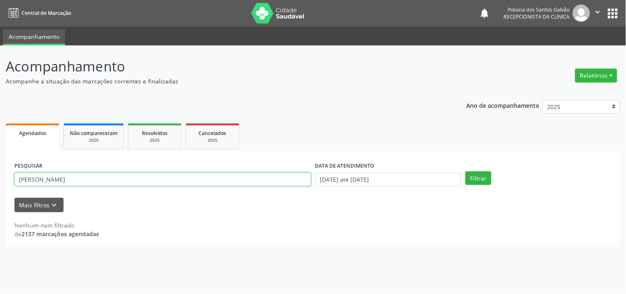
drag, startPoint x: 253, startPoint y: 181, endPoint x: 0, endPoint y: 132, distance: 257.6
click at [0, 142] on div "Acompanhamento Acompanhe a situação das marcações correntes e finalizadas Relat…" at bounding box center [313, 169] width 626 height 248
type input "LEVI"
click at [465, 171] on button "Filtrar" at bounding box center [478, 178] width 26 height 14
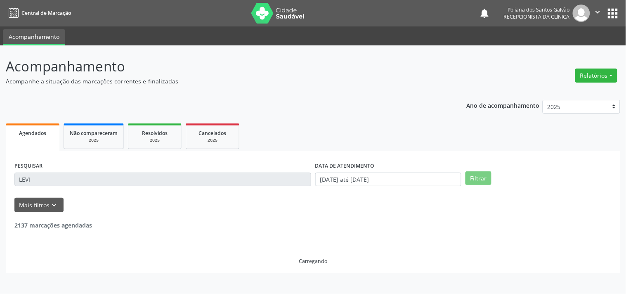
scroll to position [188, 0]
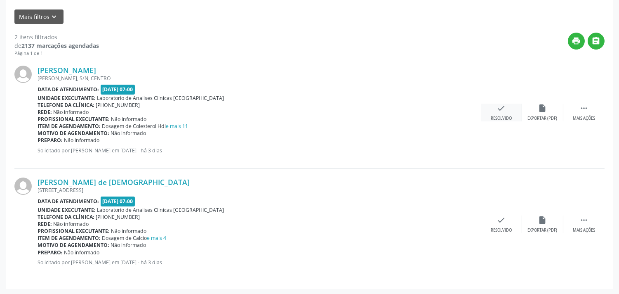
click at [496, 116] on div "Resolvido" at bounding box center [501, 118] width 21 height 6
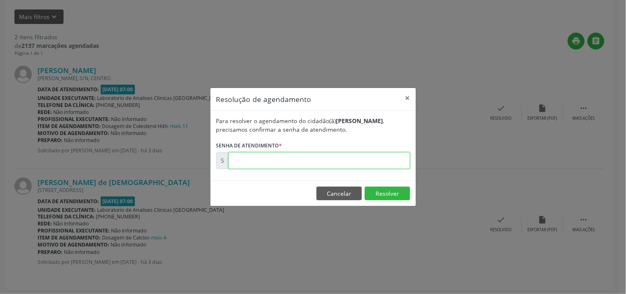
click at [351, 157] on input "text" at bounding box center [319, 160] width 181 height 16
type input "00179248"
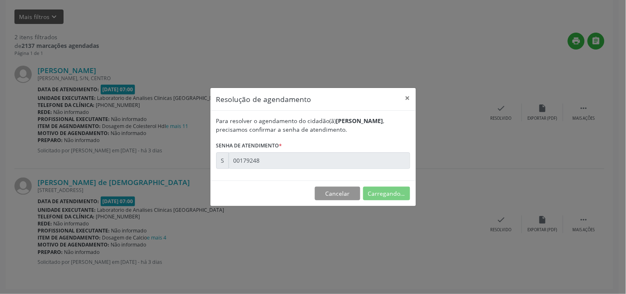
scroll to position [0, 0]
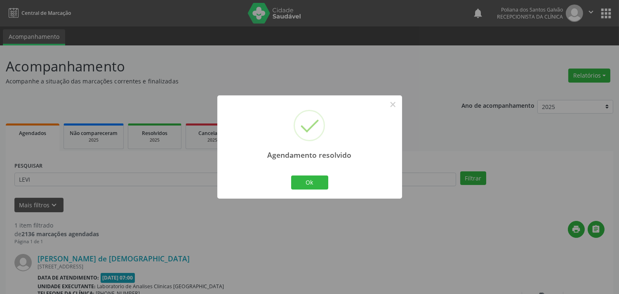
click at [325, 191] on div "Agendamento resolvido × Ok Cancel" at bounding box center [309, 146] width 185 height 103
drag, startPoint x: 318, startPoint y: 188, endPoint x: 282, endPoint y: 178, distance: 37.3
click at [317, 188] on button "Ok" at bounding box center [309, 182] width 37 height 14
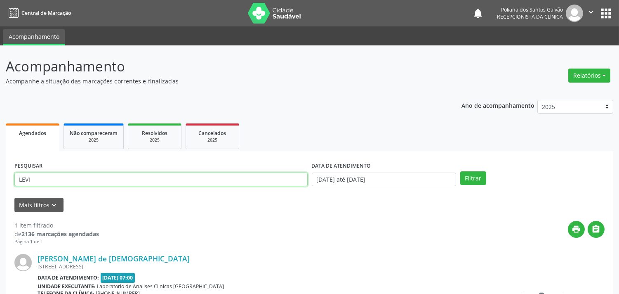
drag, startPoint x: 267, startPoint y: 177, endPoint x: 0, endPoint y: -10, distance: 326.1
click at [0, 0] on html "Central de Marcação notifications Poliana dos Santos Galvão Recepcionista da cl…" at bounding box center [309, 147] width 619 height 294
type input "[PERSON_NAME]"
click at [460, 171] on button "Filtrar" at bounding box center [473, 178] width 26 height 14
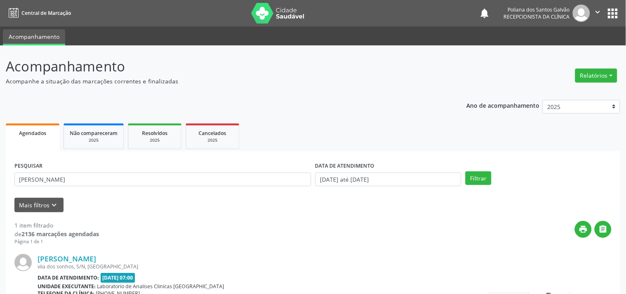
scroll to position [76, 0]
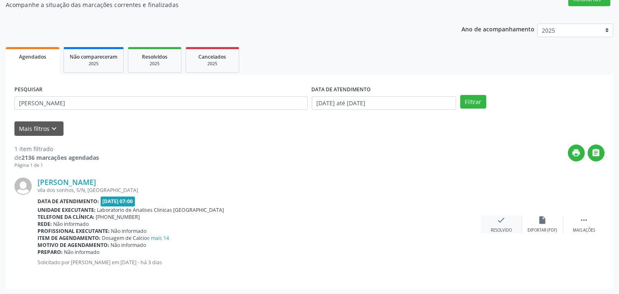
click at [508, 228] on div "Resolvido" at bounding box center [501, 230] width 21 height 6
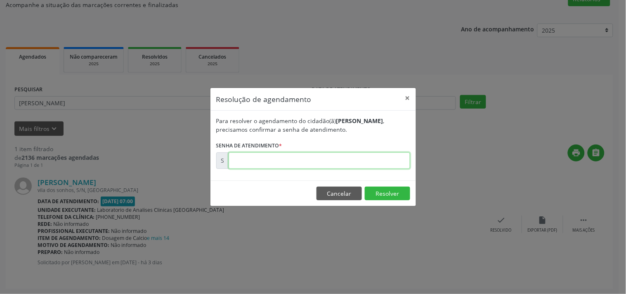
click at [381, 165] on input "text" at bounding box center [319, 160] width 181 height 16
type input "00179246"
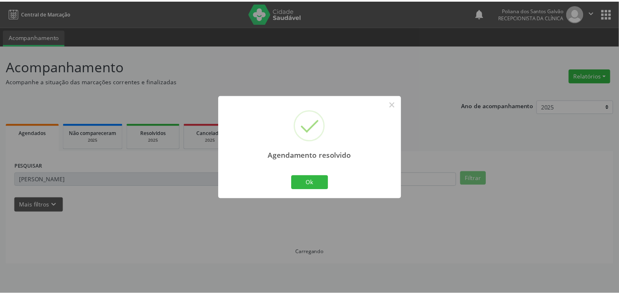
scroll to position [0, 0]
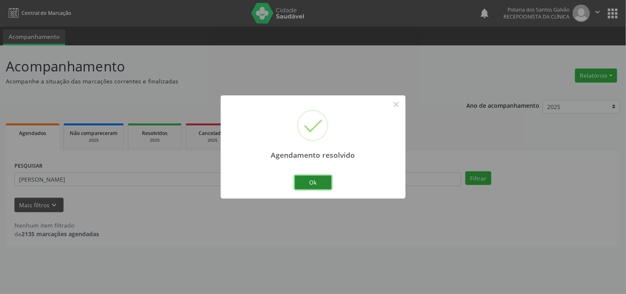
click at [327, 181] on button "Ok" at bounding box center [313, 182] width 37 height 14
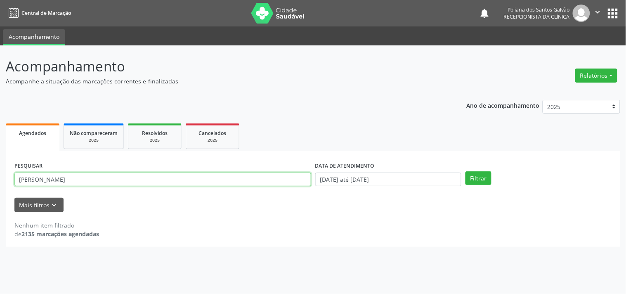
drag, startPoint x: 141, startPoint y: 158, endPoint x: 0, endPoint y: 24, distance: 194.9
click at [0, 24] on div "Central de Marcação notifications Poliana dos Santos Galvão Recepcionista da cl…" at bounding box center [313, 147] width 626 height 294
type input "[PERSON_NAME]"
click at [465, 171] on button "Filtrar" at bounding box center [478, 178] width 26 height 14
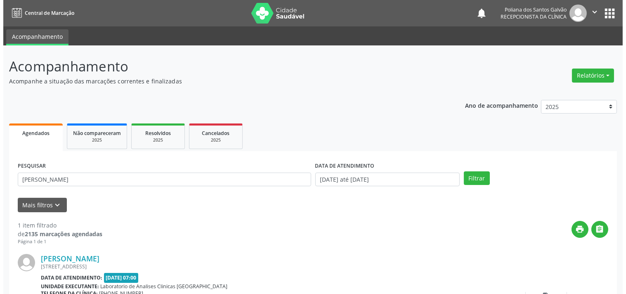
scroll to position [76, 0]
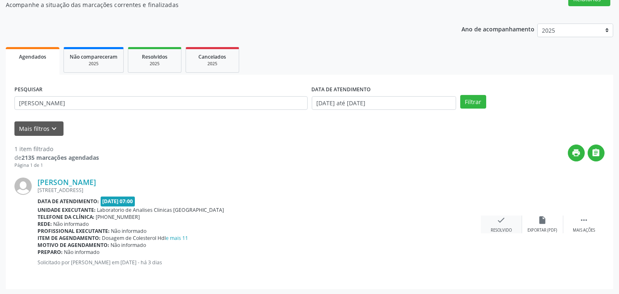
click at [502, 221] on icon "check" at bounding box center [501, 219] width 9 height 9
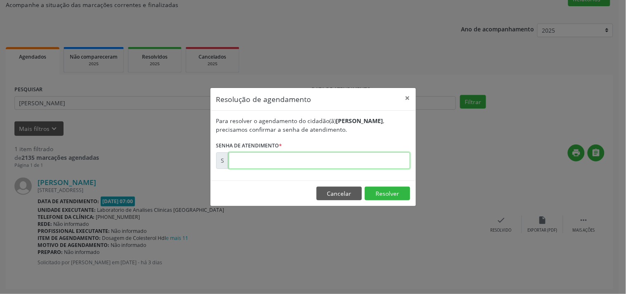
click at [389, 158] on input "text" at bounding box center [319, 160] width 181 height 16
type input "00179239"
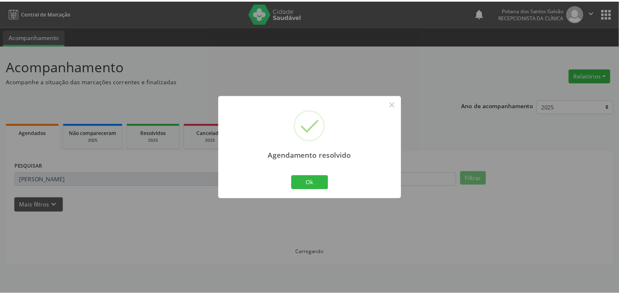
scroll to position [0, 0]
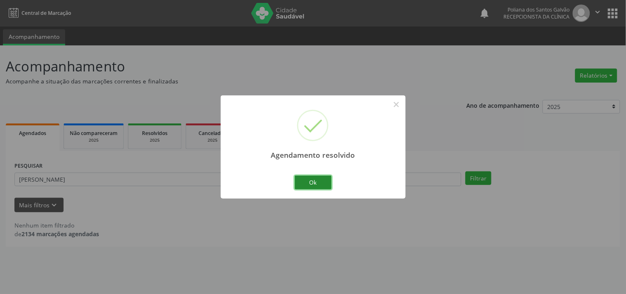
click at [313, 183] on button "Ok" at bounding box center [313, 182] width 37 height 14
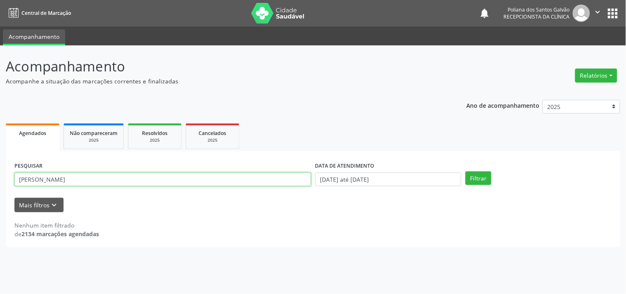
drag, startPoint x: 262, startPoint y: 178, endPoint x: 0, endPoint y: 1, distance: 316.1
click at [0, 16] on div "Central de Marcação notifications Poliana dos Santos Galvão Recepcionista da cl…" at bounding box center [313, 147] width 626 height 294
type input "CATIA"
click at [465, 171] on button "Filtrar" at bounding box center [478, 178] width 26 height 14
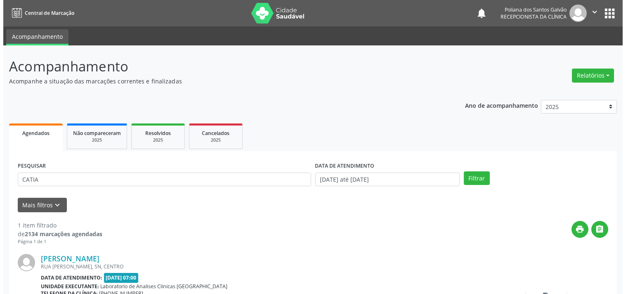
scroll to position [76, 0]
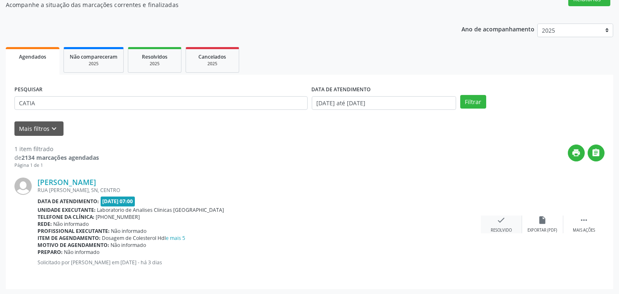
click at [494, 219] on div "check Resolvido" at bounding box center [501, 224] width 41 height 18
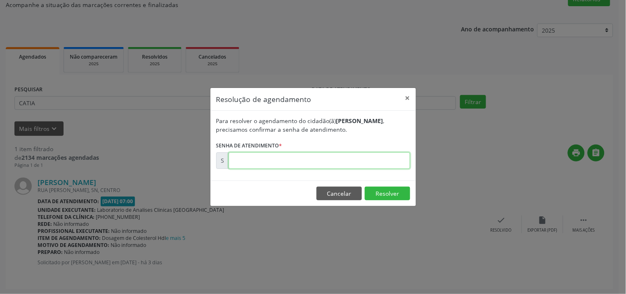
click at [385, 158] on input "text" at bounding box center [319, 160] width 181 height 16
type input "00179234"
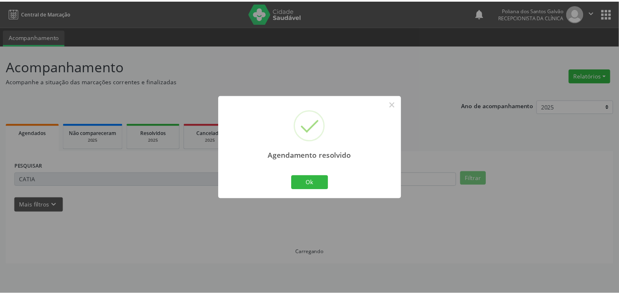
scroll to position [0, 0]
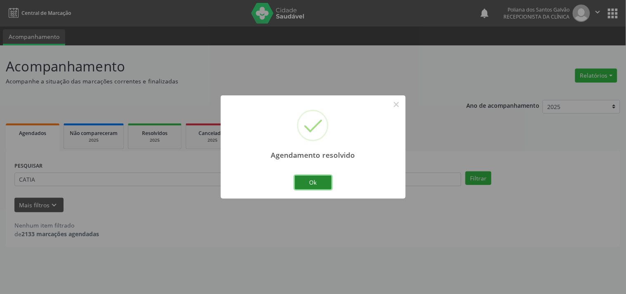
click at [311, 184] on button "Ok" at bounding box center [313, 182] width 37 height 14
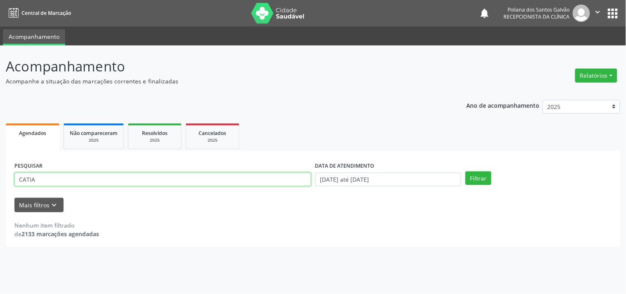
drag, startPoint x: 205, startPoint y: 180, endPoint x: 0, endPoint y: 39, distance: 248.9
click at [0, 39] on div "Central de Marcação notifications Poliana dos Santos Galvão Recepcionista da cl…" at bounding box center [313, 147] width 626 height 294
type input "[PERSON_NAME]"
click at [465, 171] on button "Filtrar" at bounding box center [478, 178] width 26 height 14
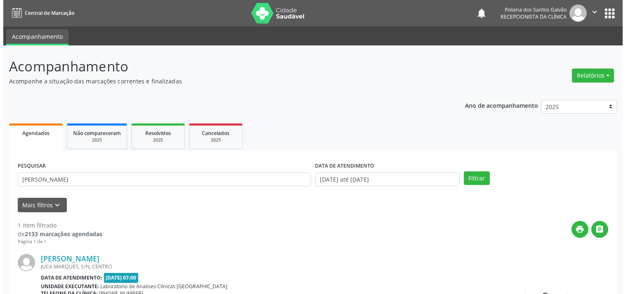
scroll to position [76, 0]
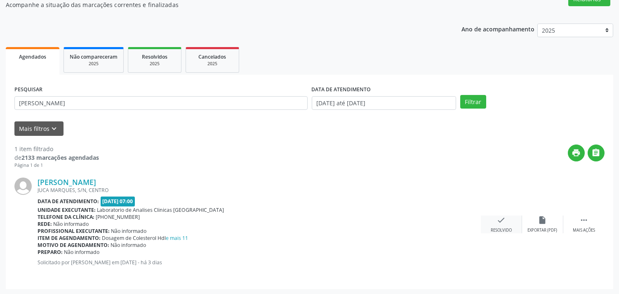
click at [511, 220] on div "check Resolvido" at bounding box center [501, 224] width 41 height 18
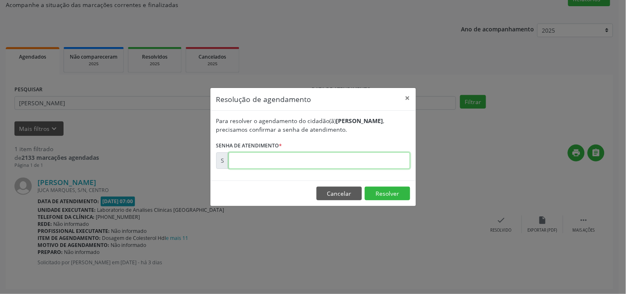
click at [388, 160] on input "text" at bounding box center [319, 160] width 181 height 16
type input "00179245"
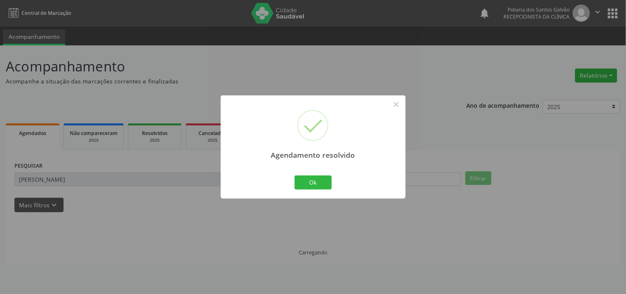
scroll to position [0, 0]
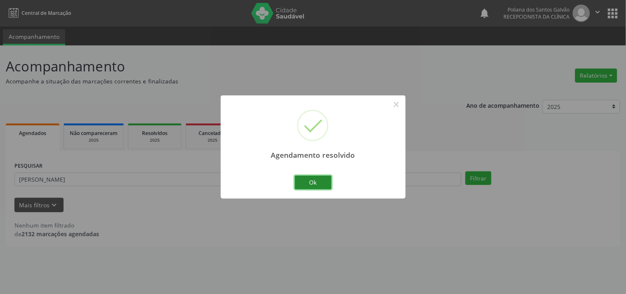
click at [318, 184] on button "Ok" at bounding box center [313, 182] width 37 height 14
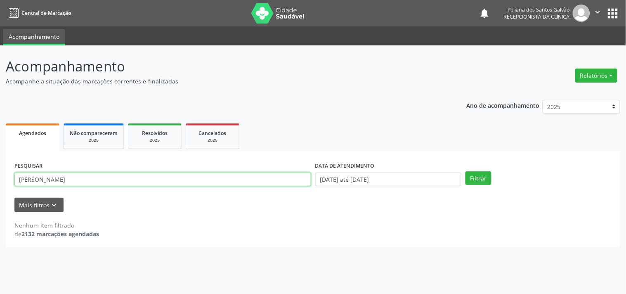
drag, startPoint x: 277, startPoint y: 177, endPoint x: 0, endPoint y: 19, distance: 318.5
click at [0, 50] on div "Acompanhamento Acompanhe a situação das marcações correntes e finalizadas Relat…" at bounding box center [313, 169] width 626 height 248
type input "LINDACY"
click at [465, 171] on button "Filtrar" at bounding box center [478, 178] width 26 height 14
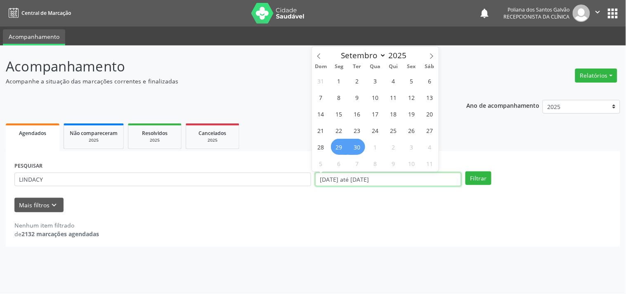
click at [427, 179] on input "[DATE] até [DATE]" at bounding box center [388, 179] width 146 height 14
click at [398, 129] on span "25" at bounding box center [393, 130] width 16 height 16
type input "25/09/2025"
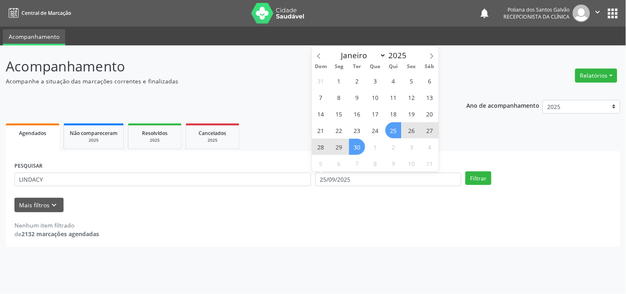
click at [351, 146] on span "30" at bounding box center [357, 147] width 16 height 16
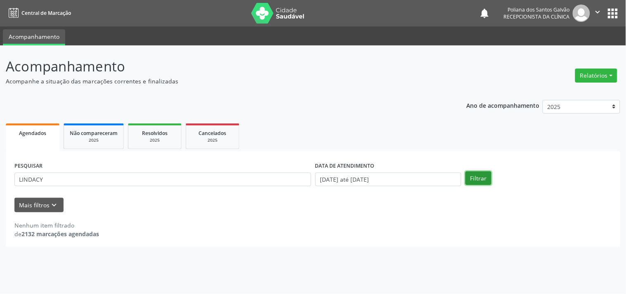
click at [481, 178] on button "Filtrar" at bounding box center [478, 178] width 26 height 14
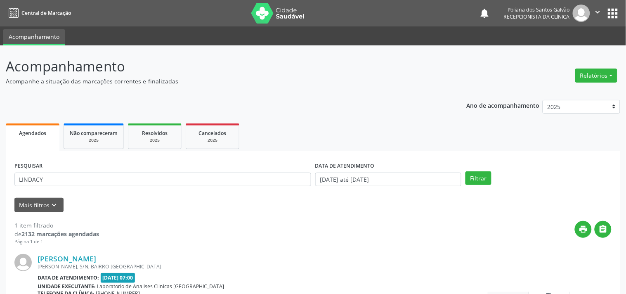
scroll to position [76, 0]
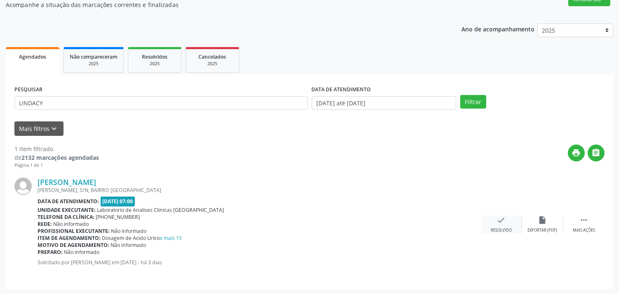
click at [500, 222] on icon "check" at bounding box center [501, 219] width 9 height 9
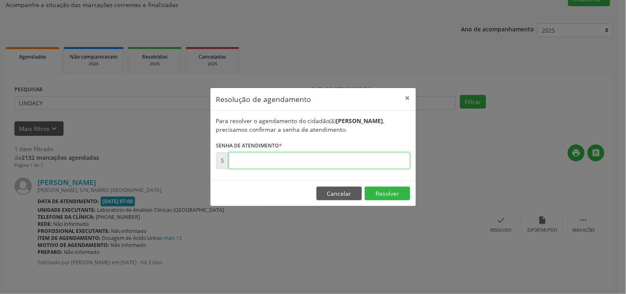
click at [375, 158] on input "text" at bounding box center [319, 160] width 181 height 16
type input "00179298"
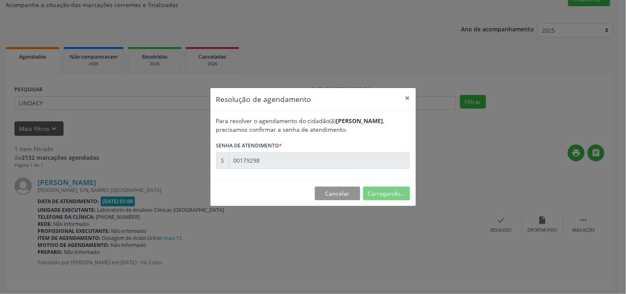
scroll to position [0, 0]
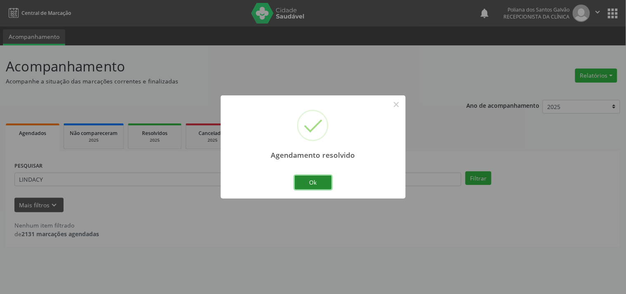
drag, startPoint x: 313, startPoint y: 178, endPoint x: 259, endPoint y: 178, distance: 54.9
click at [312, 178] on button "Ok" at bounding box center [313, 182] width 37 height 14
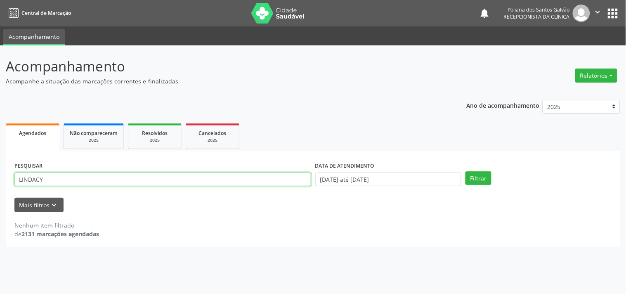
drag, startPoint x: 142, startPoint y: 179, endPoint x: 0, endPoint y: 86, distance: 169.6
click at [0, 101] on div "Acompanhamento Acompanhe a situação das marcações correntes e finalizadas Relat…" at bounding box center [313, 169] width 626 height 248
type input "W"
type input "ERIS"
click at [465, 171] on button "Filtrar" at bounding box center [478, 178] width 26 height 14
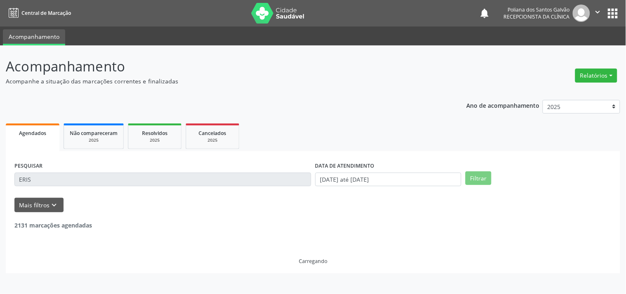
scroll to position [76, 0]
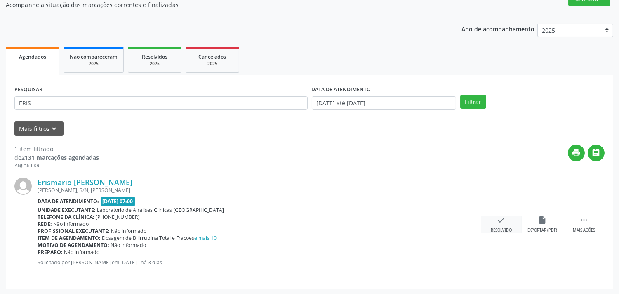
click at [496, 230] on div "Resolvido" at bounding box center [501, 230] width 21 height 6
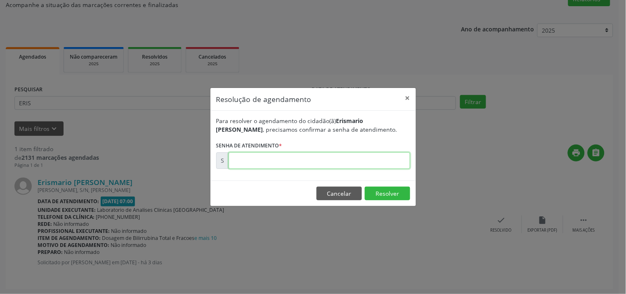
click at [386, 162] on input "text" at bounding box center [319, 160] width 181 height 16
type input "00179237"
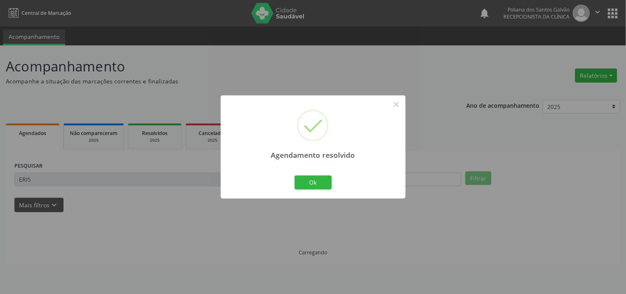
scroll to position [0, 0]
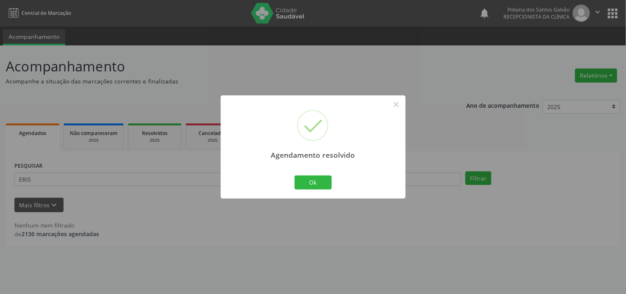
click at [320, 170] on div "Agendamento resolvido × Ok Cancel" at bounding box center [313, 146] width 185 height 103
click at [310, 182] on button "Ok" at bounding box center [313, 182] width 37 height 14
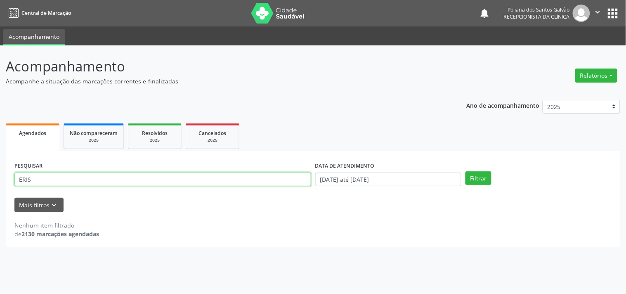
drag, startPoint x: 147, startPoint y: 175, endPoint x: 0, endPoint y: 116, distance: 158.3
click at [0, 118] on div "Acompanhamento Acompanhe a situação das marcações correntes e finalizadas Relat…" at bounding box center [313, 169] width 626 height 248
